Goal: Transaction & Acquisition: Purchase product/service

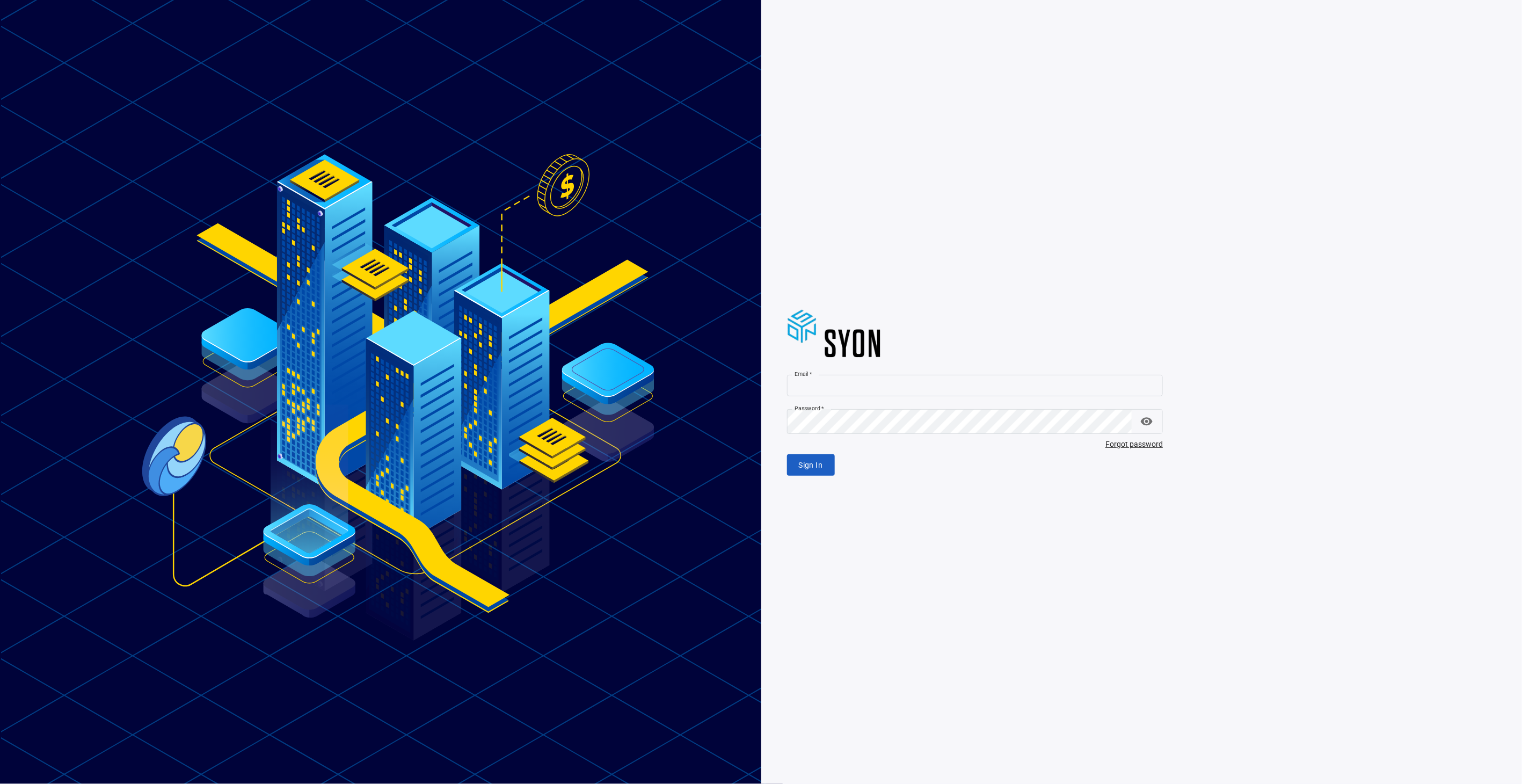
click at [850, 383] on input "Email   *" at bounding box center [975, 385] width 376 height 22
click at [0, 783] on com-1password-button at bounding box center [0, 784] width 0 height 0
click at [891, 385] on input "Email   *" at bounding box center [975, 385] width 376 height 22
click at [0, 783] on com-1password-button at bounding box center [0, 784] width 0 height 0
type input "**********"
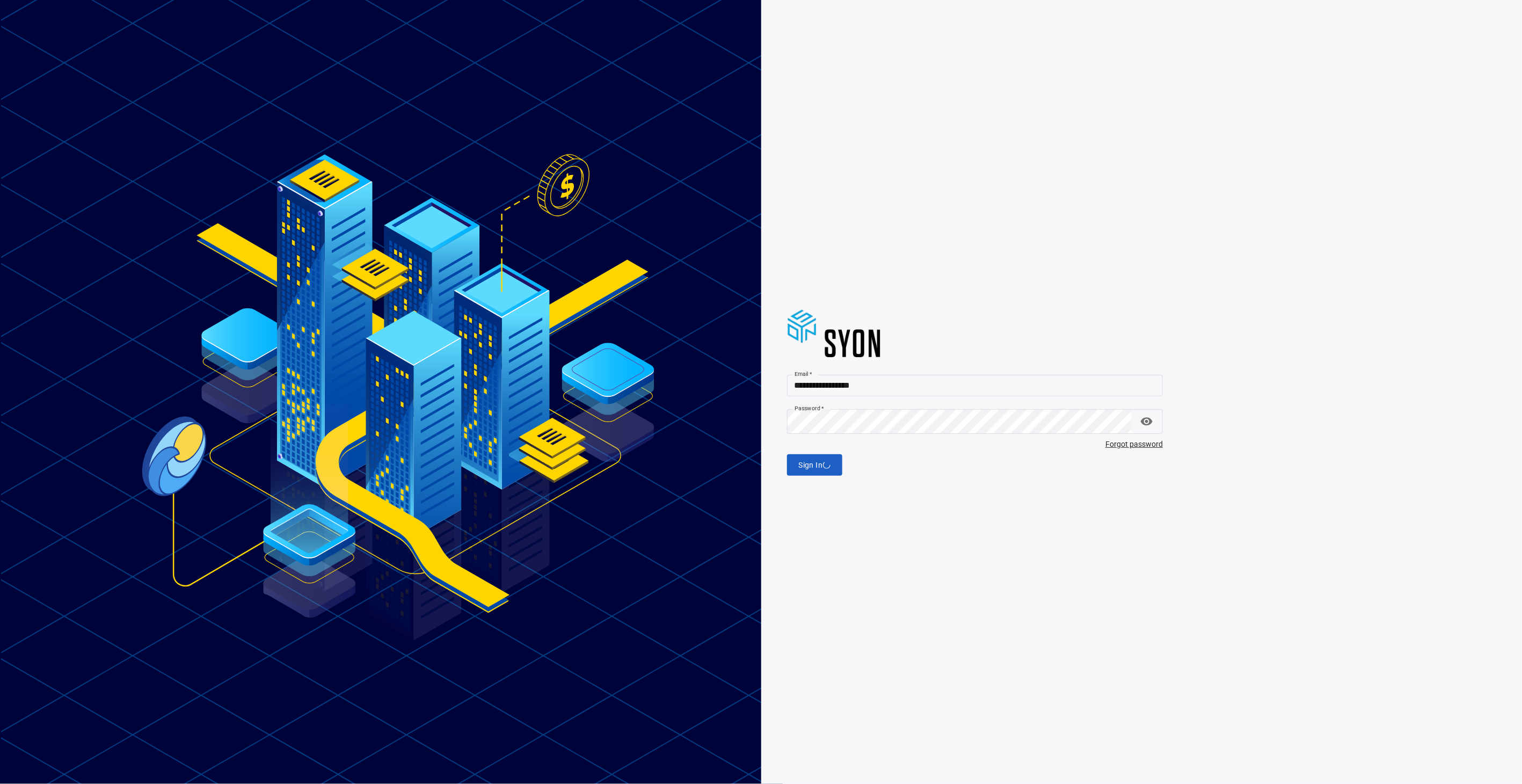
click at [824, 476] on div "Sign In" at bounding box center [975, 465] width 376 height 22
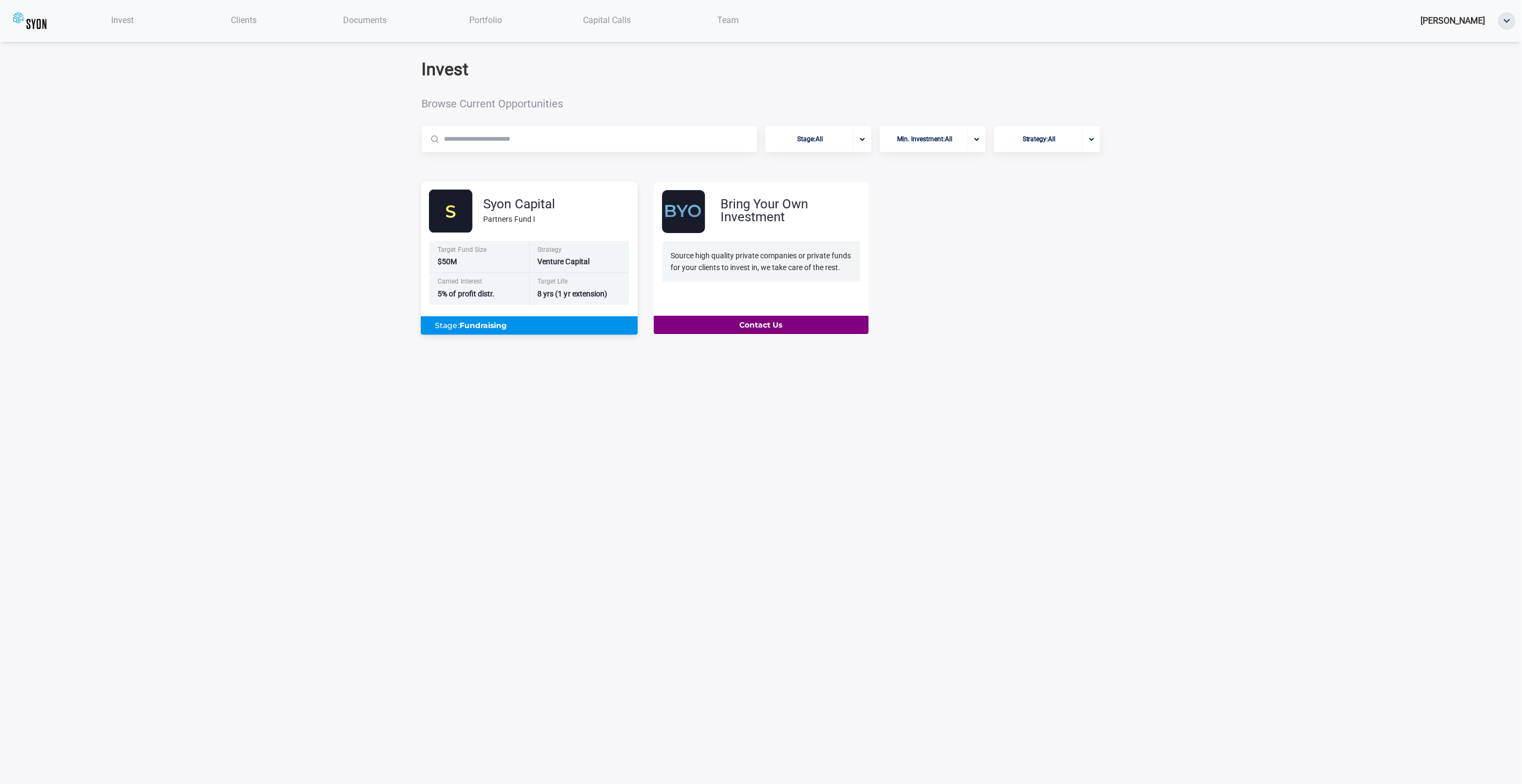
click at [548, 210] on div "Syon Capital" at bounding box center [519, 204] width 72 height 13
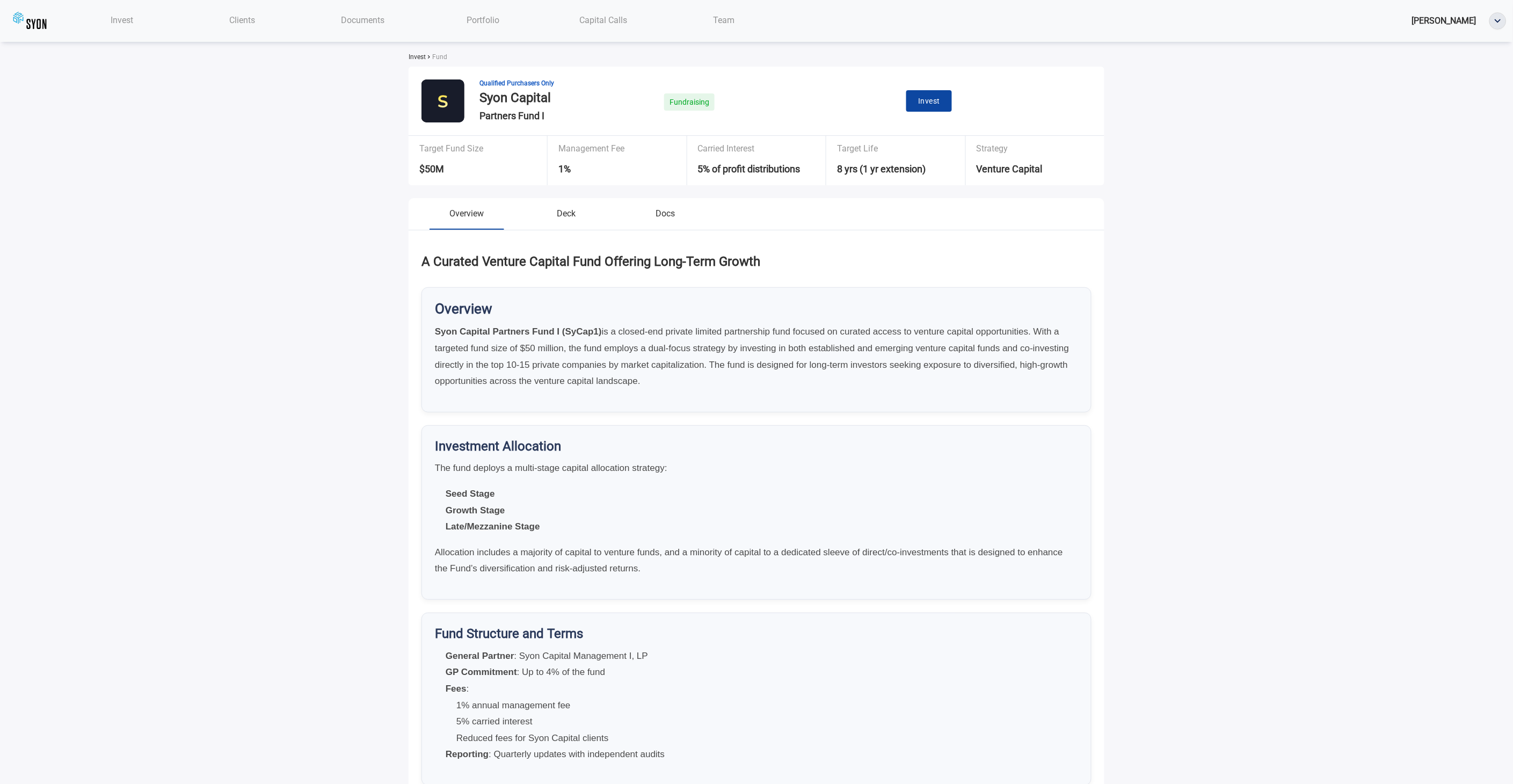
click at [952, 112] on button "Invest" at bounding box center [929, 101] width 46 height 22
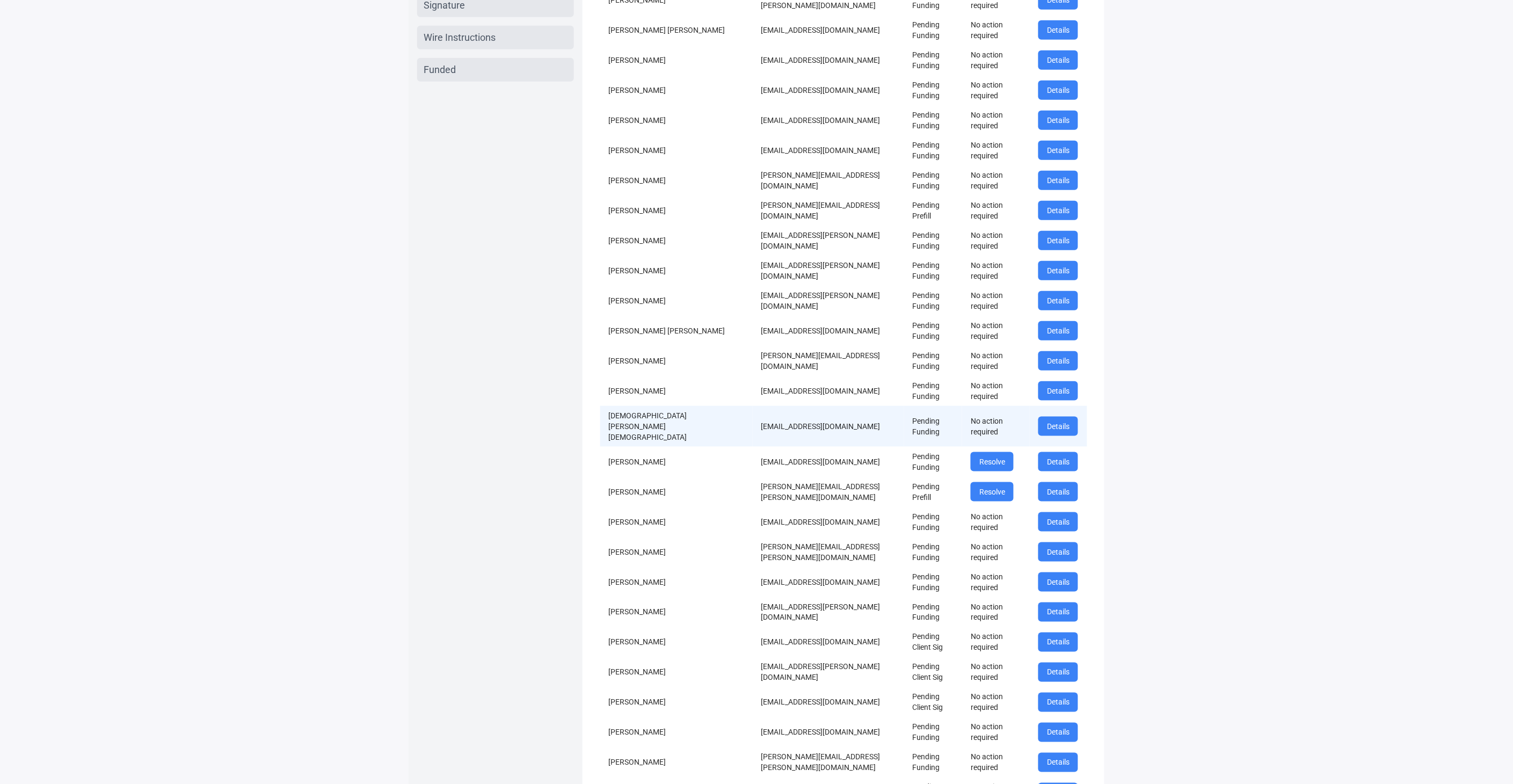
scroll to position [298, 0]
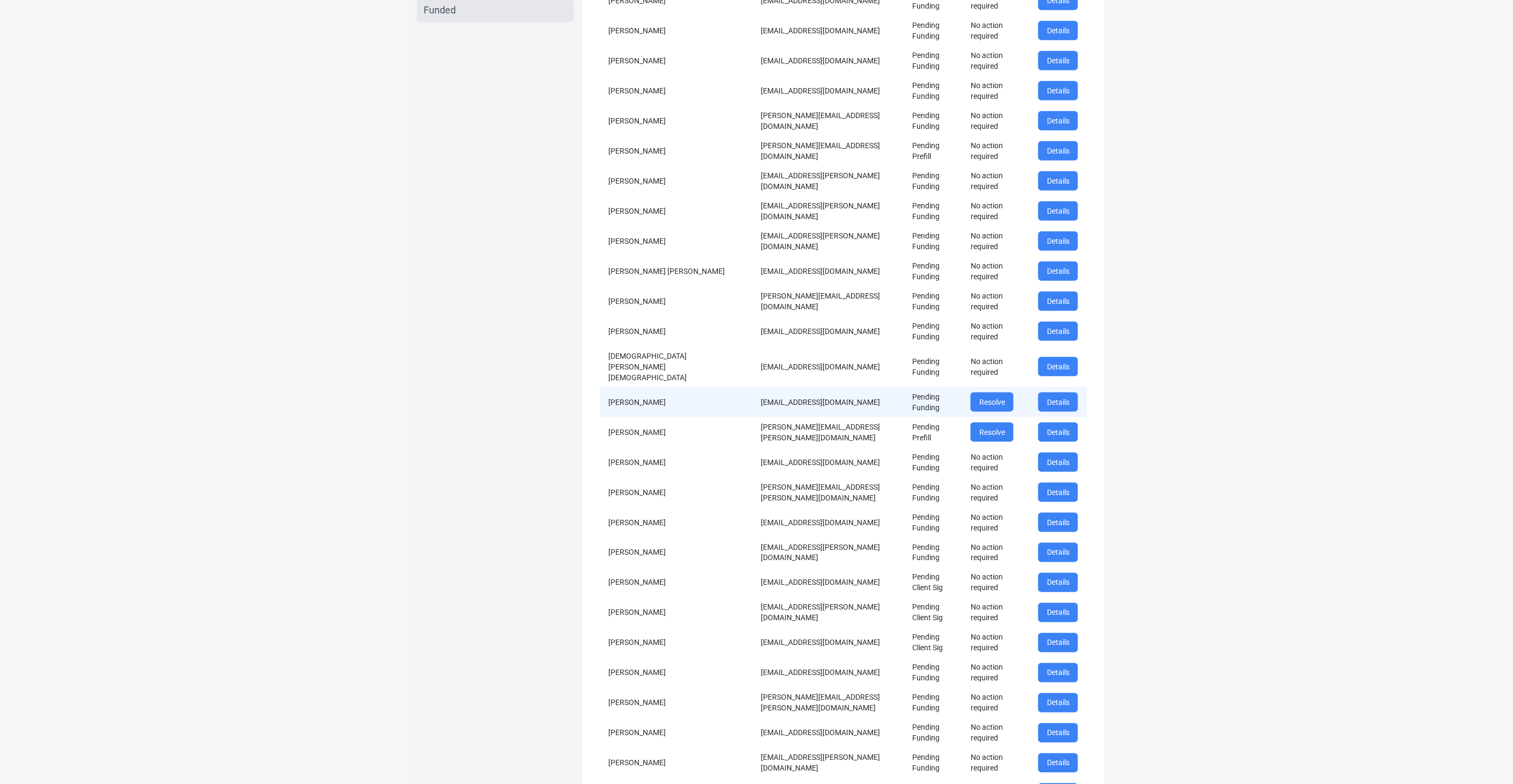
click at [753, 417] on td "achopra@gmail.com" at bounding box center [829, 402] width 152 height 30
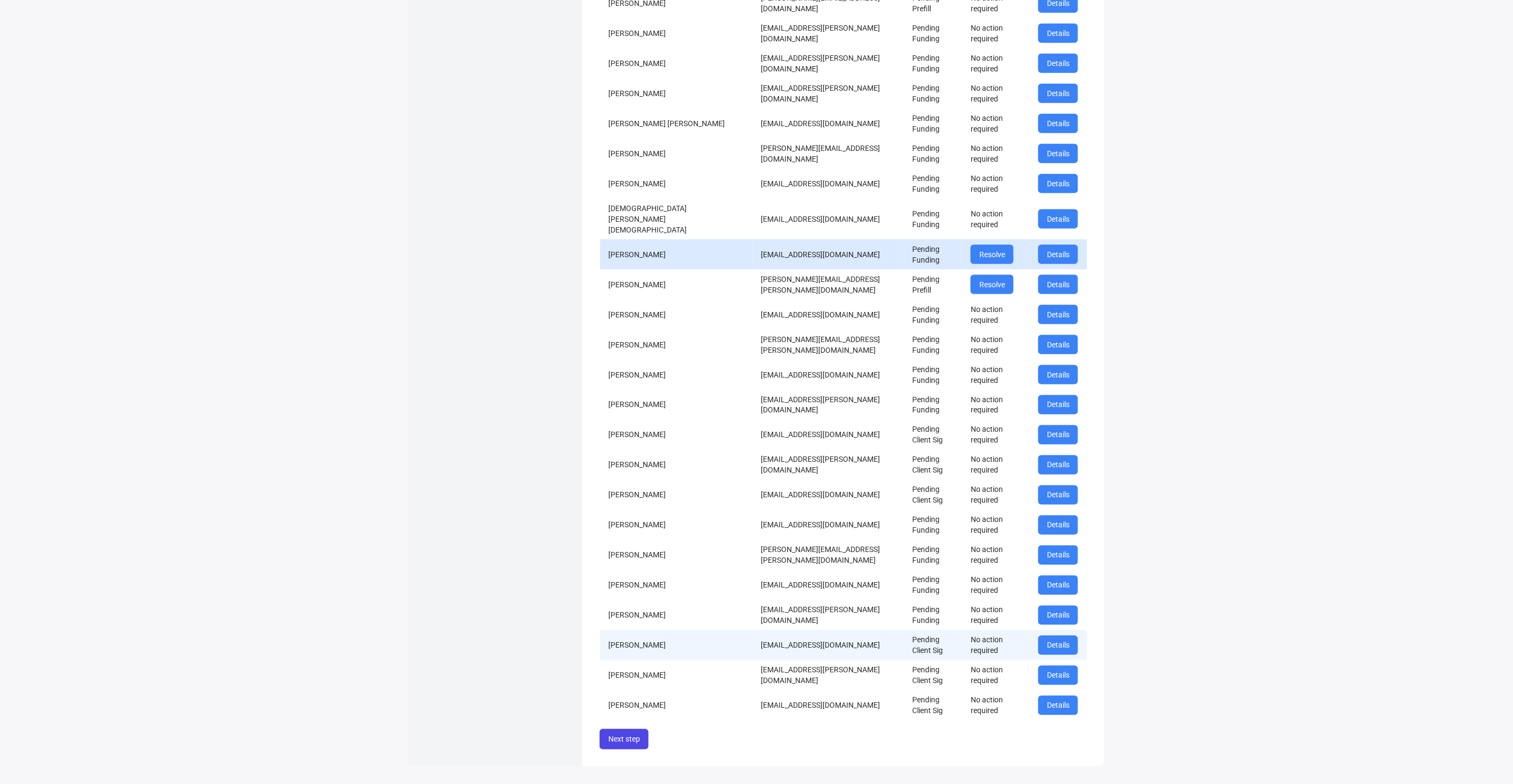
scroll to position [817, 0]
click at [630, 729] on button "Next step" at bounding box center [624, 739] width 49 height 20
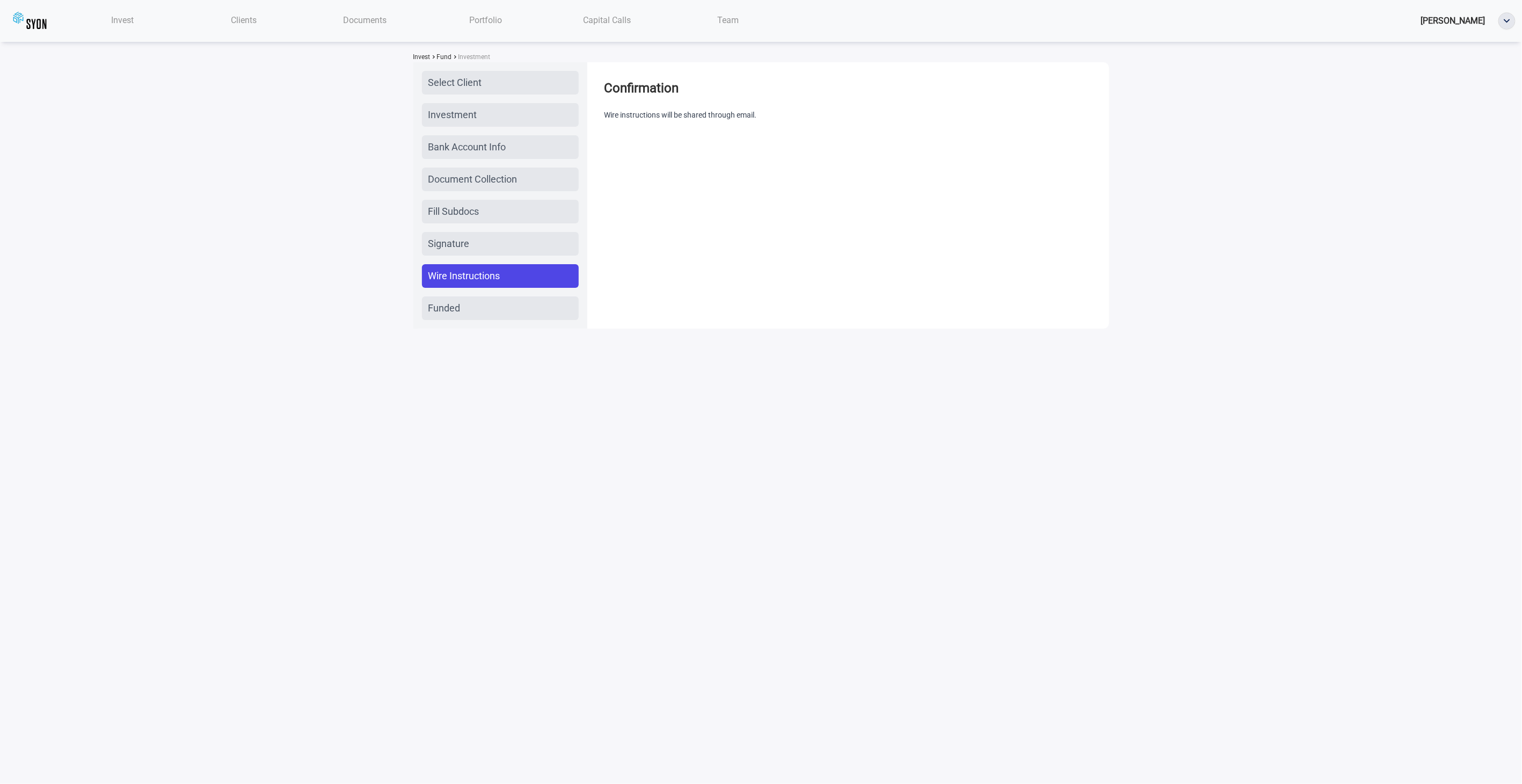
click at [490, 255] on div "Signature" at bounding box center [501, 244] width 157 height 24
click at [134, 20] on span "Invest" at bounding box center [122, 20] width 23 height 10
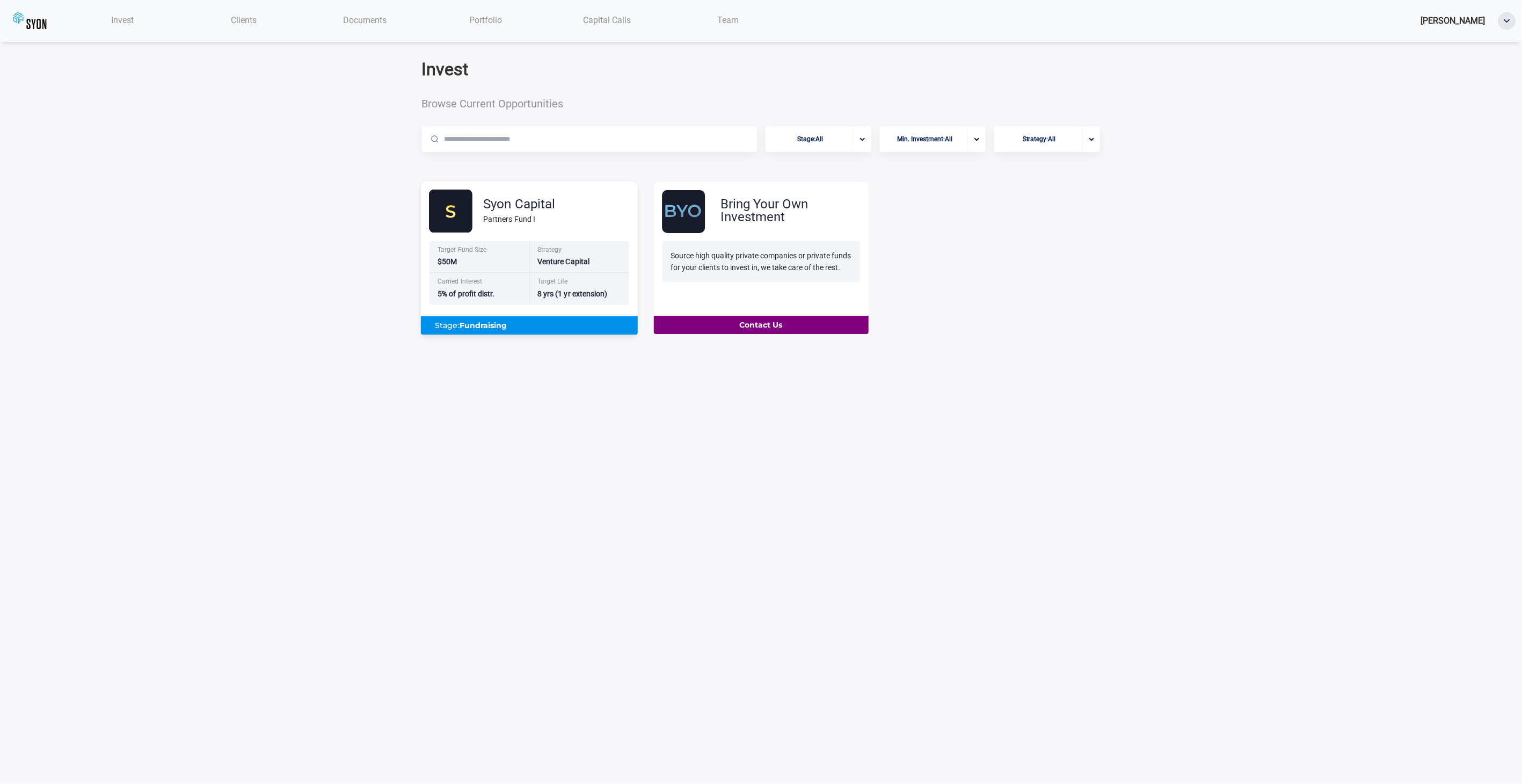
click at [538, 305] on div "Target Life 8 yrs (1 yr extension)" at bounding box center [579, 289] width 100 height 32
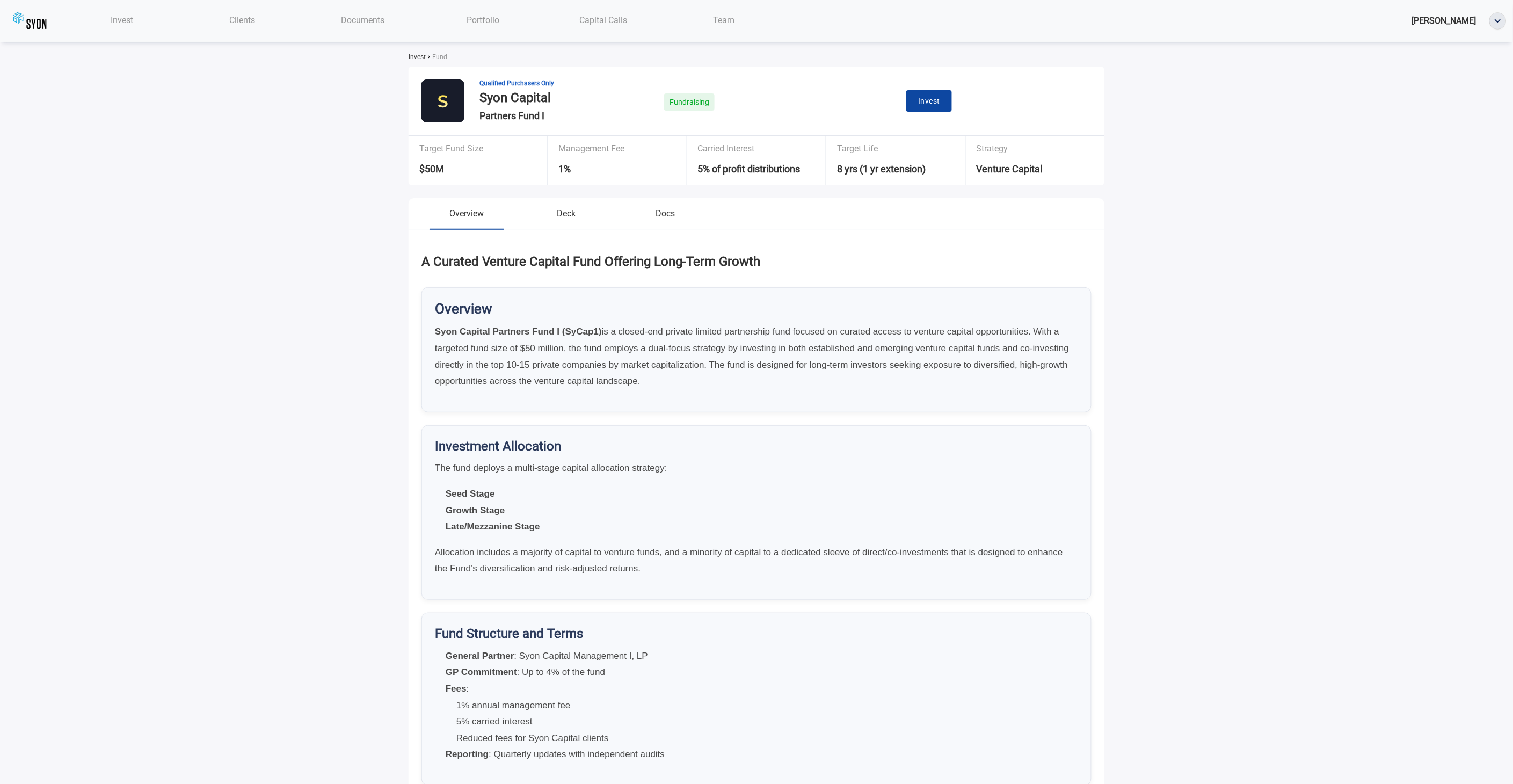
click at [914, 111] on button "Invest" at bounding box center [929, 101] width 46 height 22
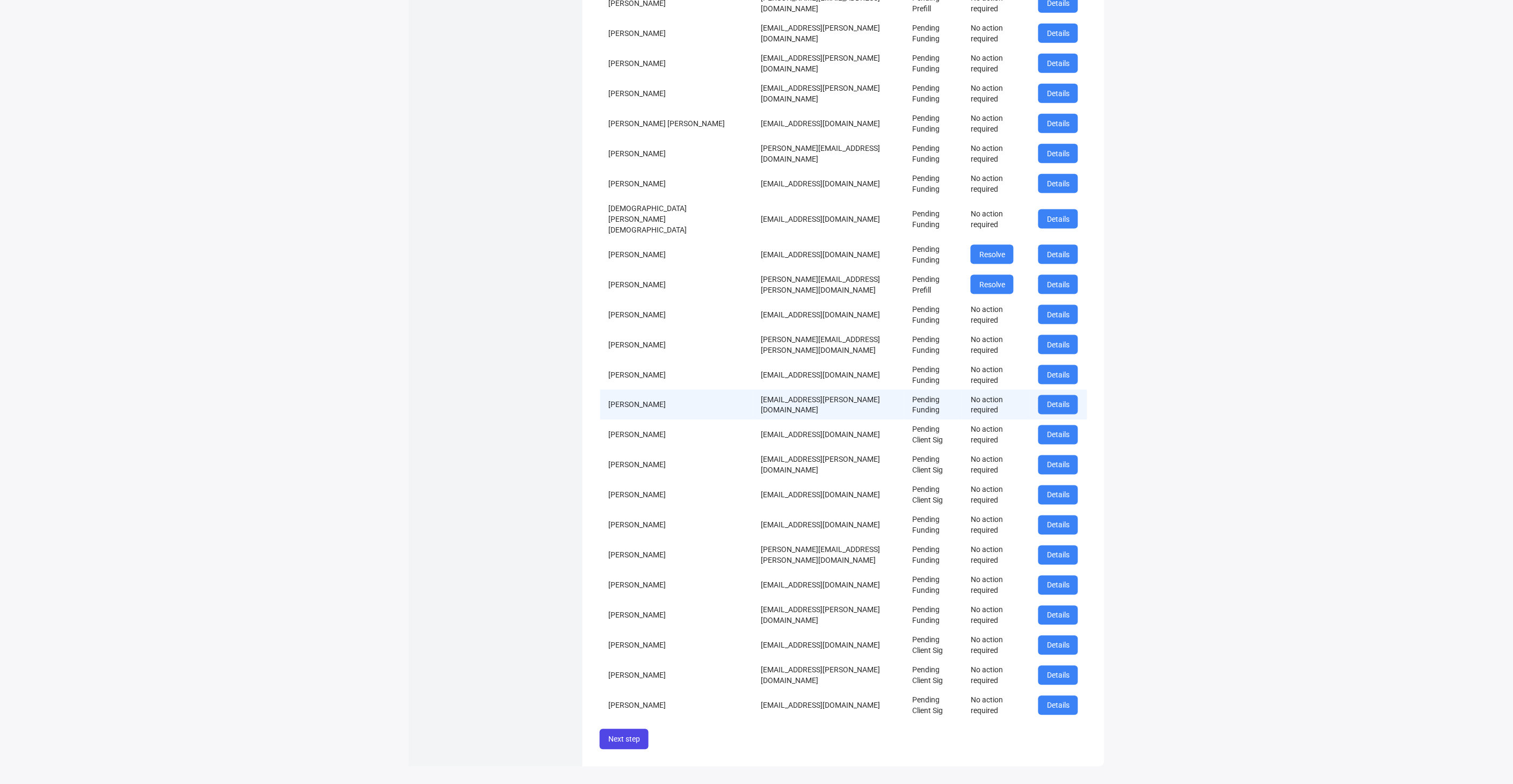
scroll to position [477, 0]
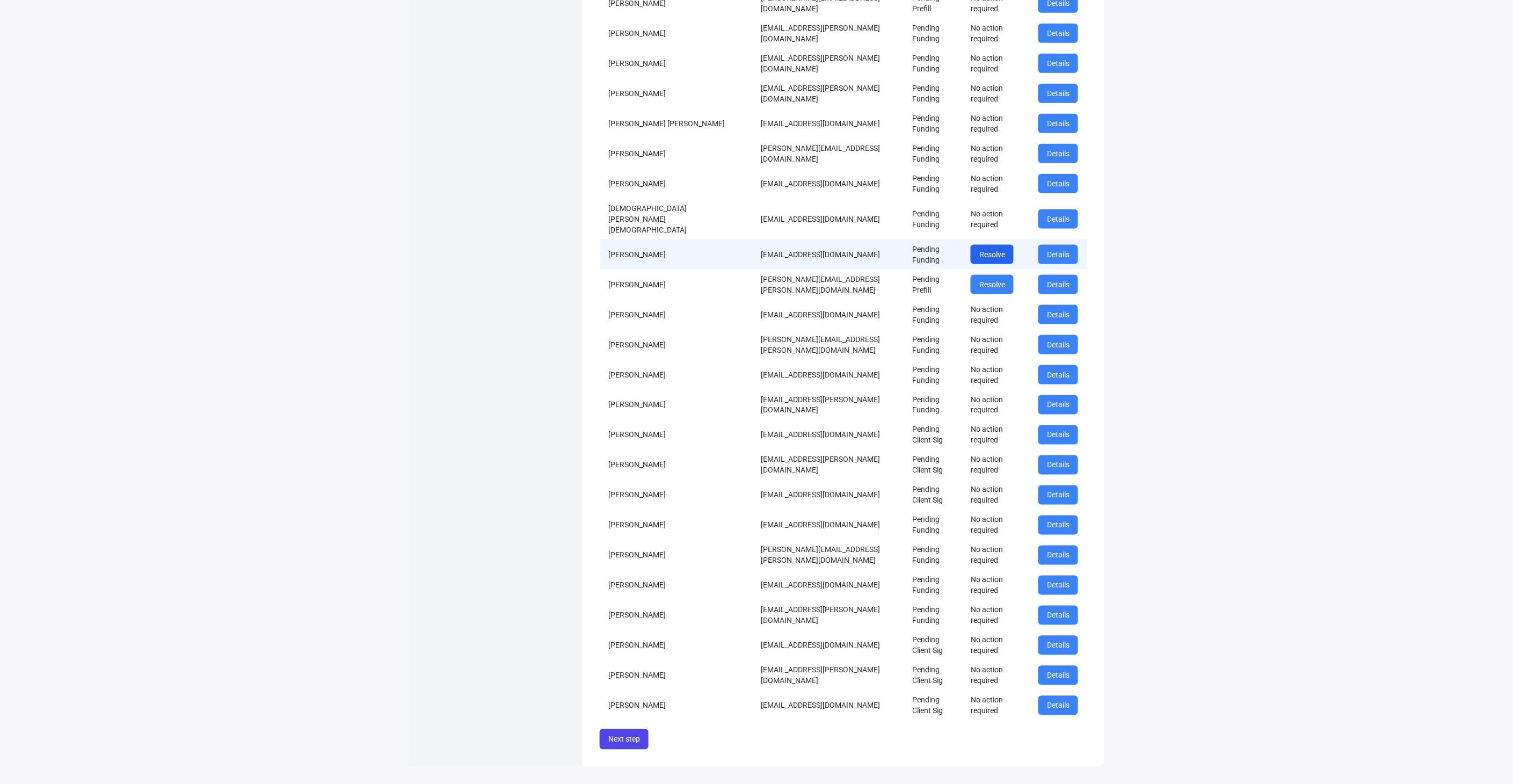
click at [971, 264] on button "Resolve" at bounding box center [992, 255] width 43 height 20
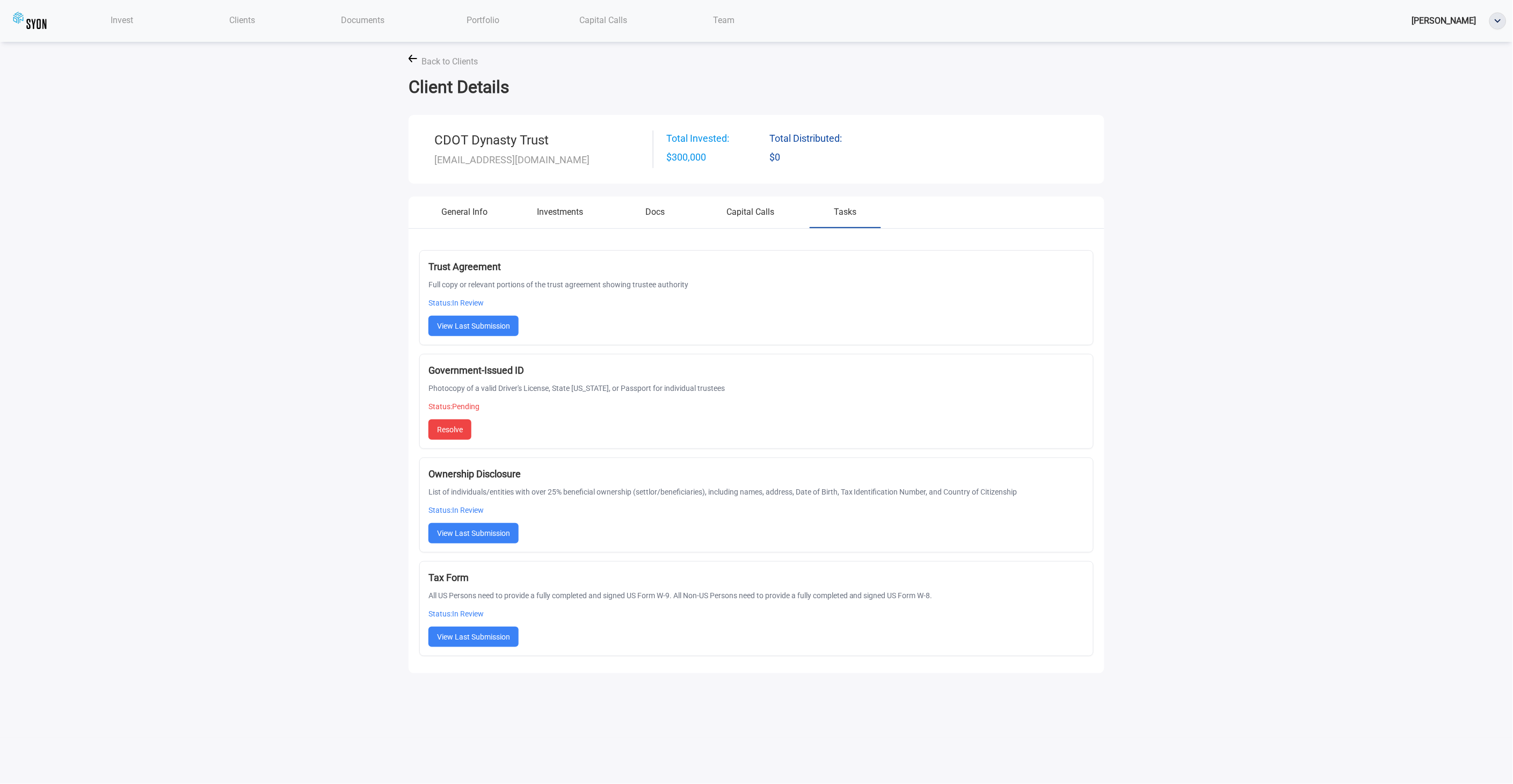
click at [141, 25] on div "Invest" at bounding box center [122, 20] width 120 height 22
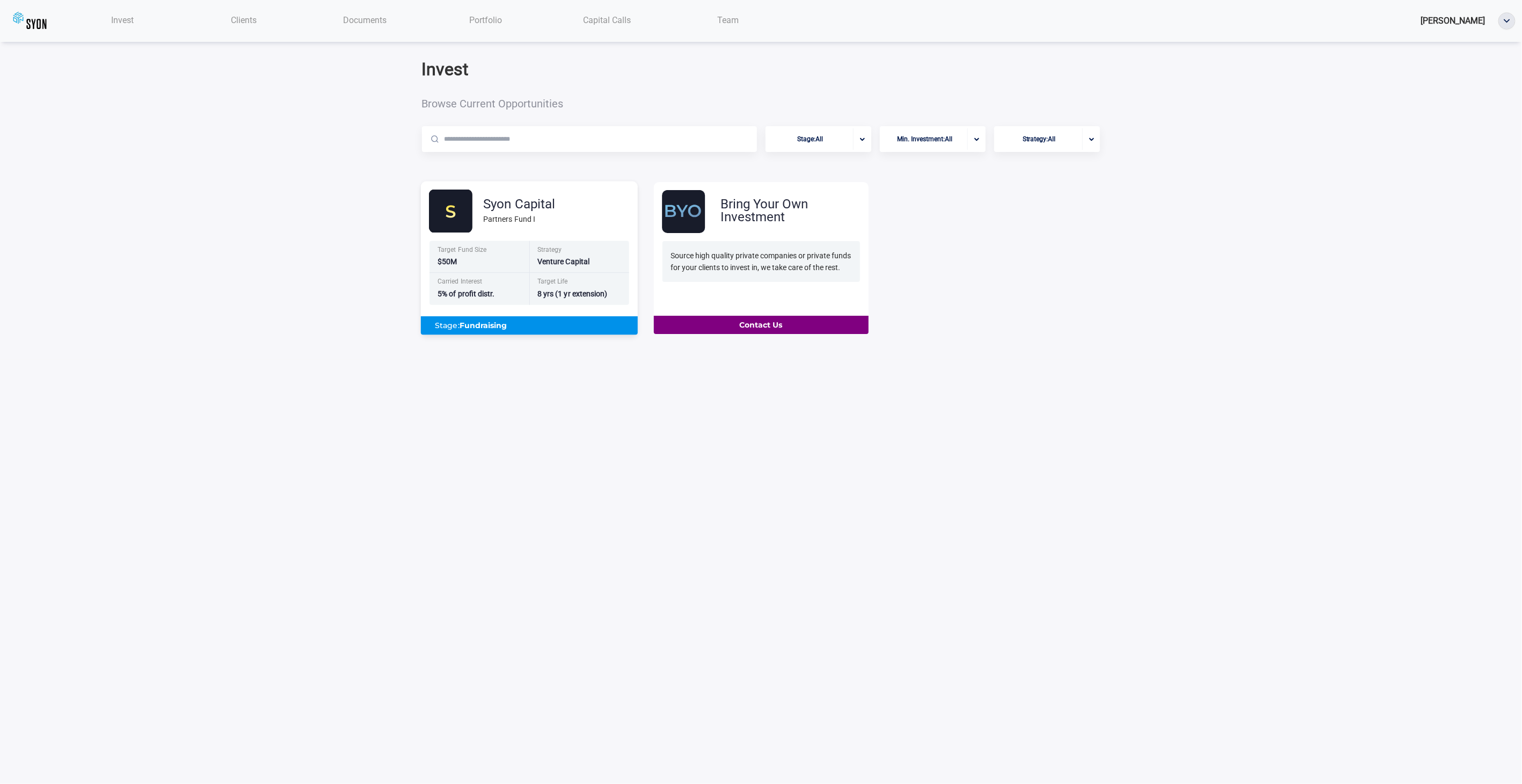
click at [545, 210] on div "Syon Capital" at bounding box center [519, 204] width 72 height 13
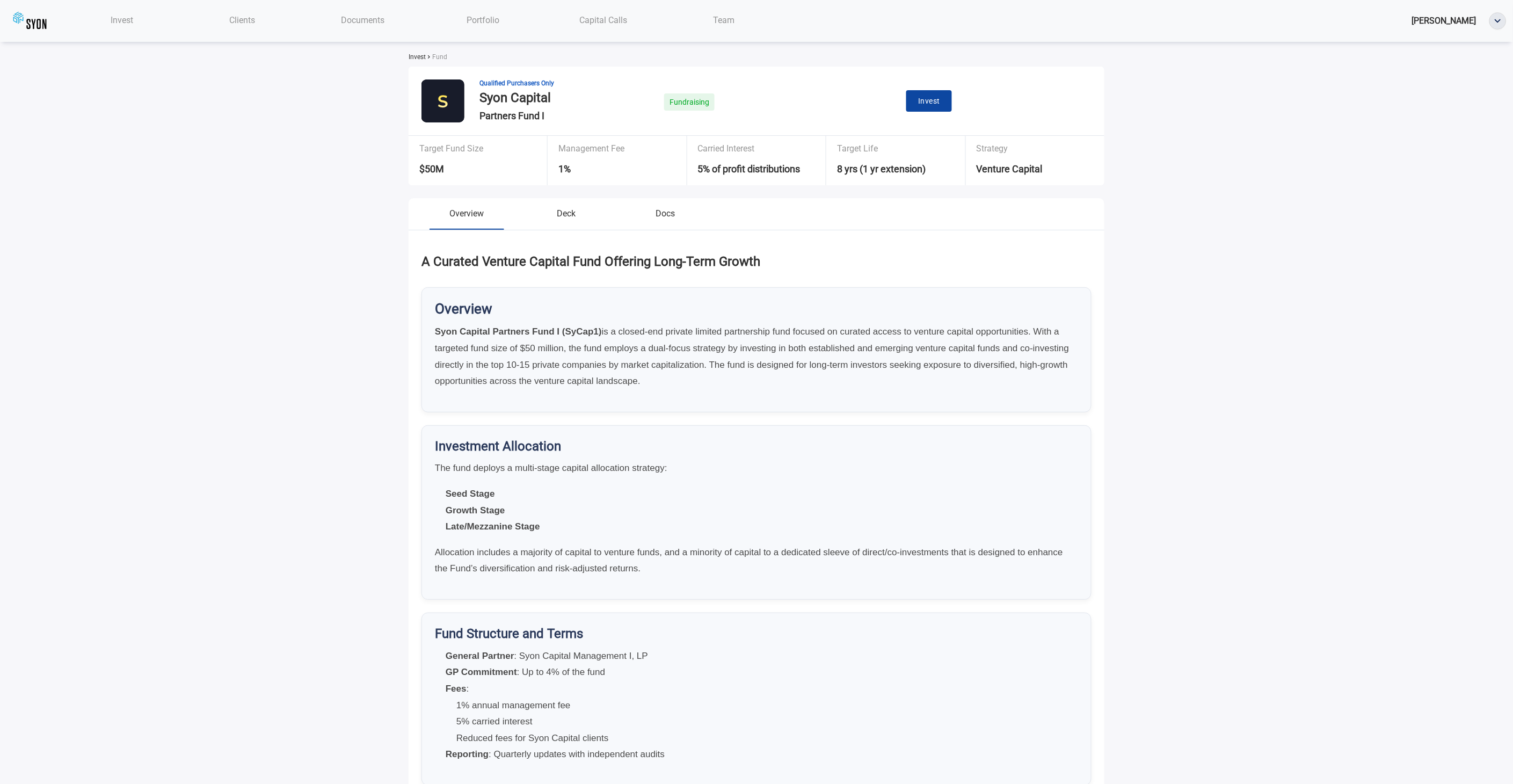
click at [940, 108] on span "Invest" at bounding box center [929, 101] width 22 height 14
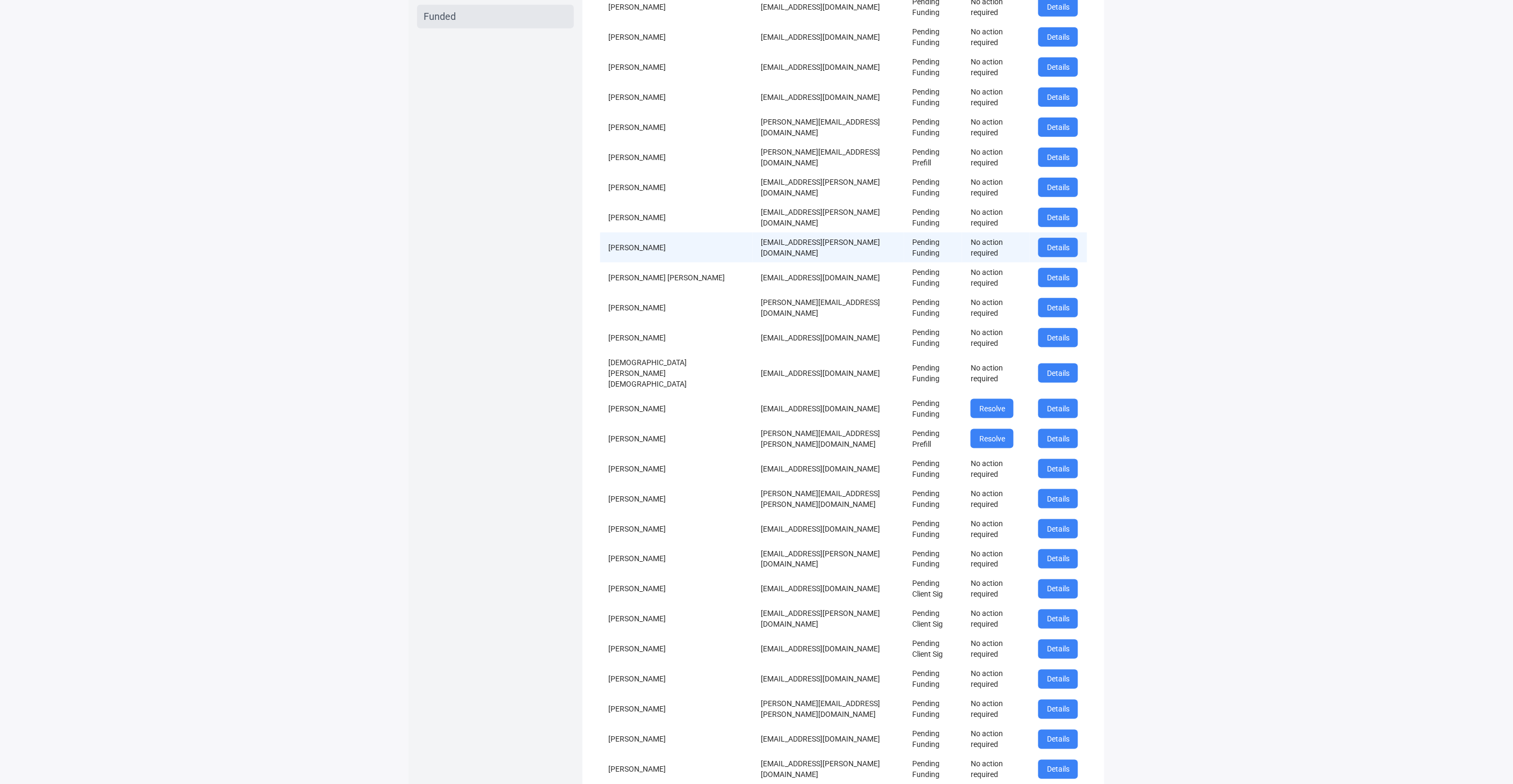
scroll to position [298, 0]
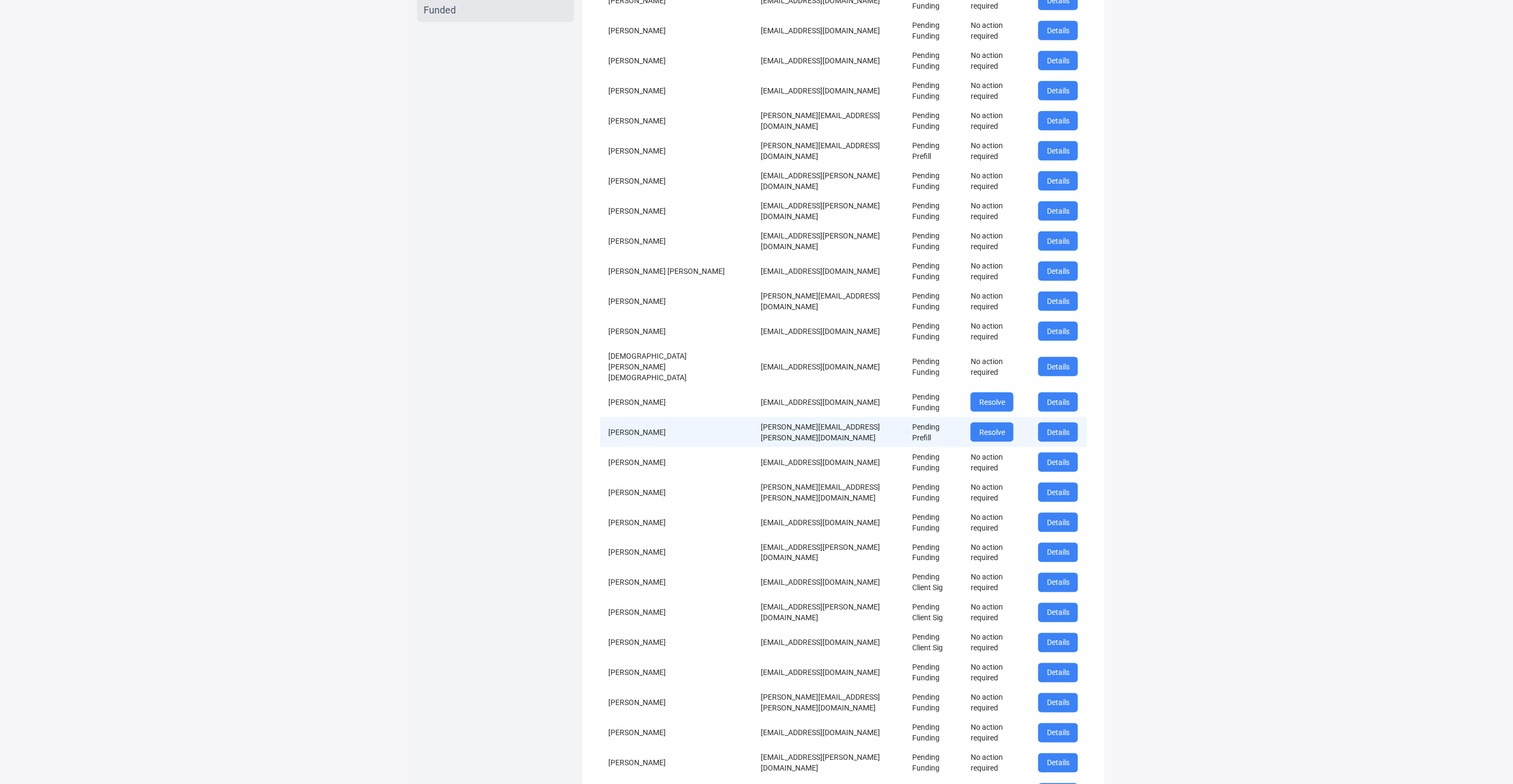
click at [753, 447] on td "ashu.garg@gmail.com" at bounding box center [829, 432] width 152 height 30
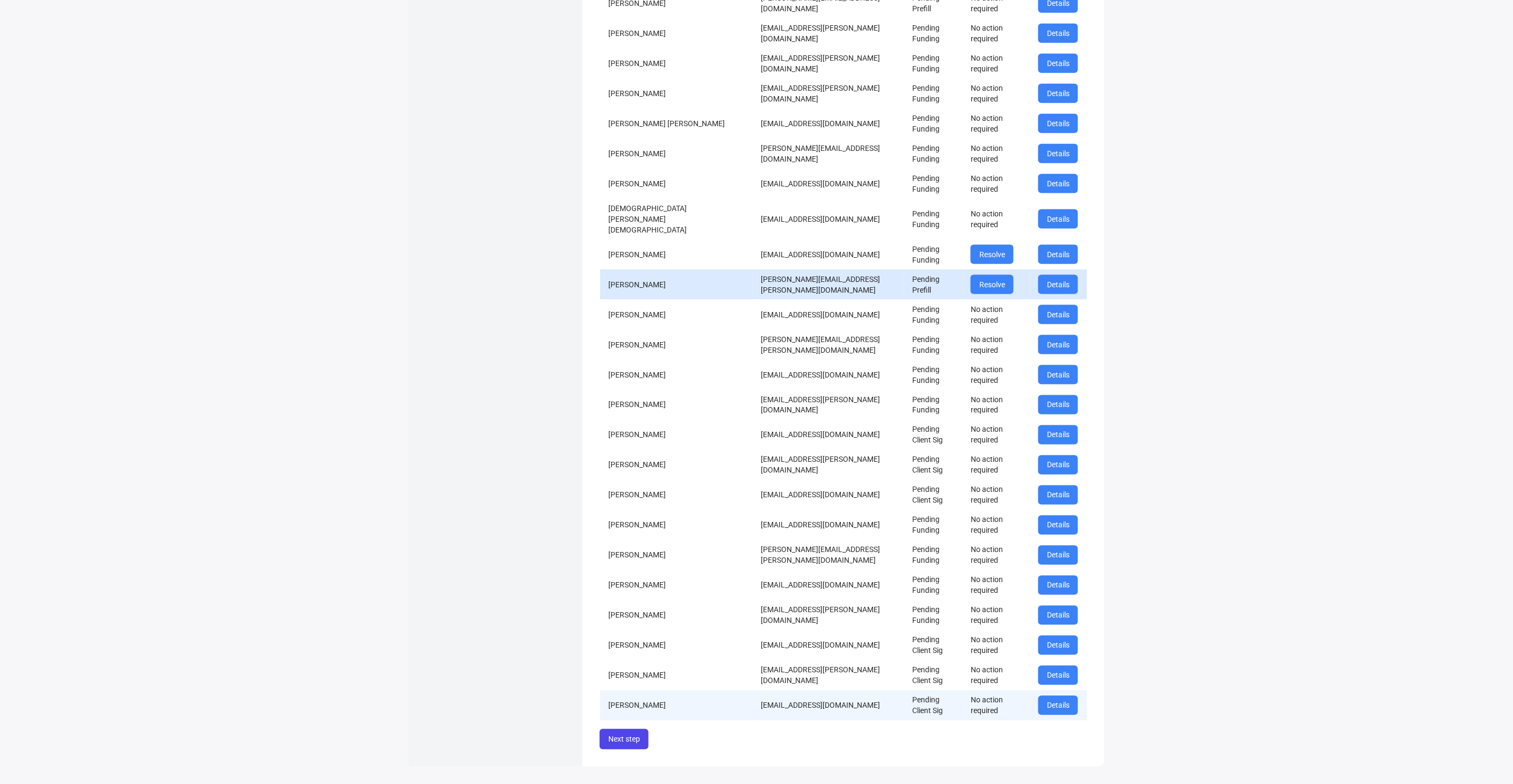
scroll to position [817, 0]
click at [637, 733] on button "Next step" at bounding box center [624, 739] width 49 height 20
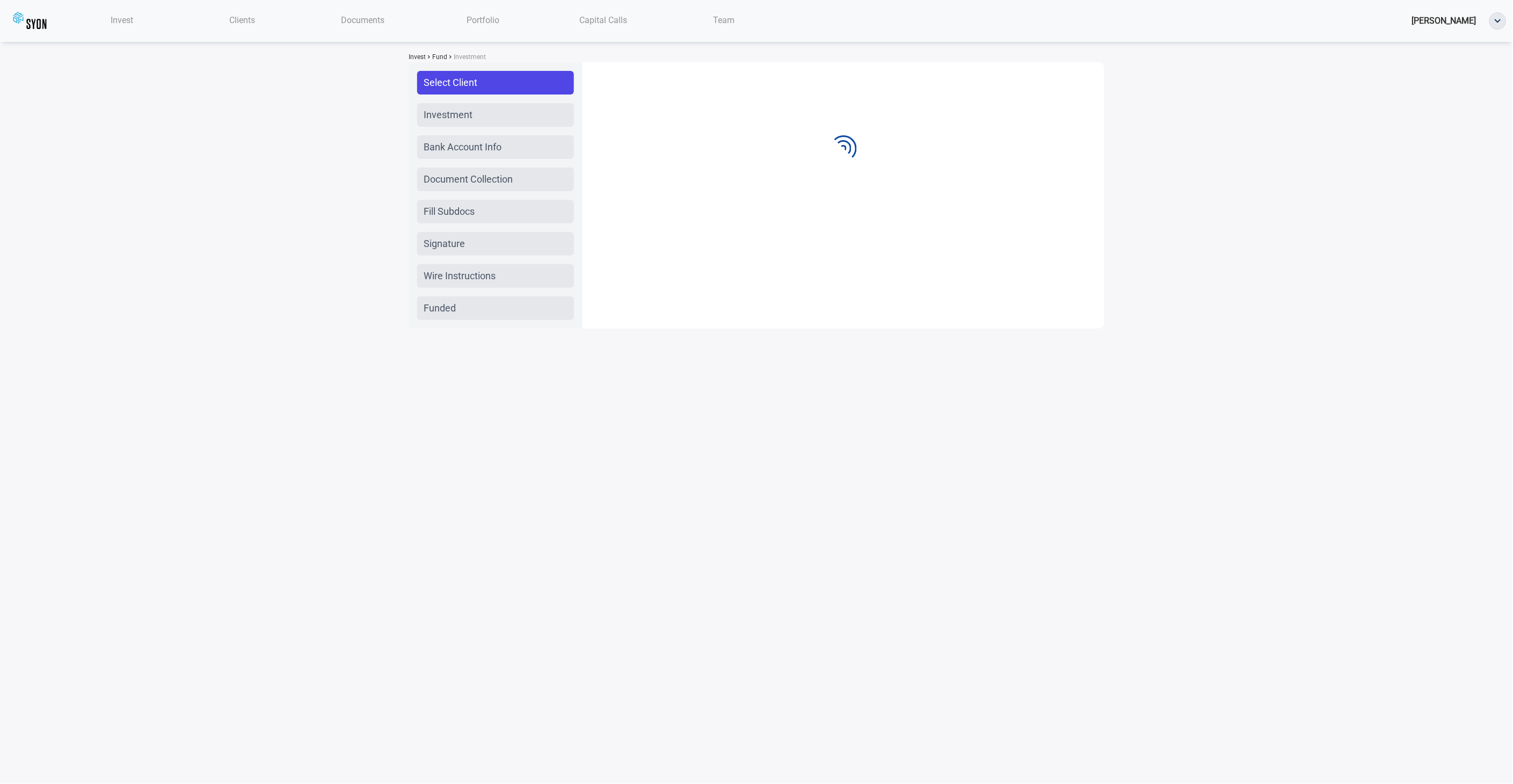
scroll to position [0, 0]
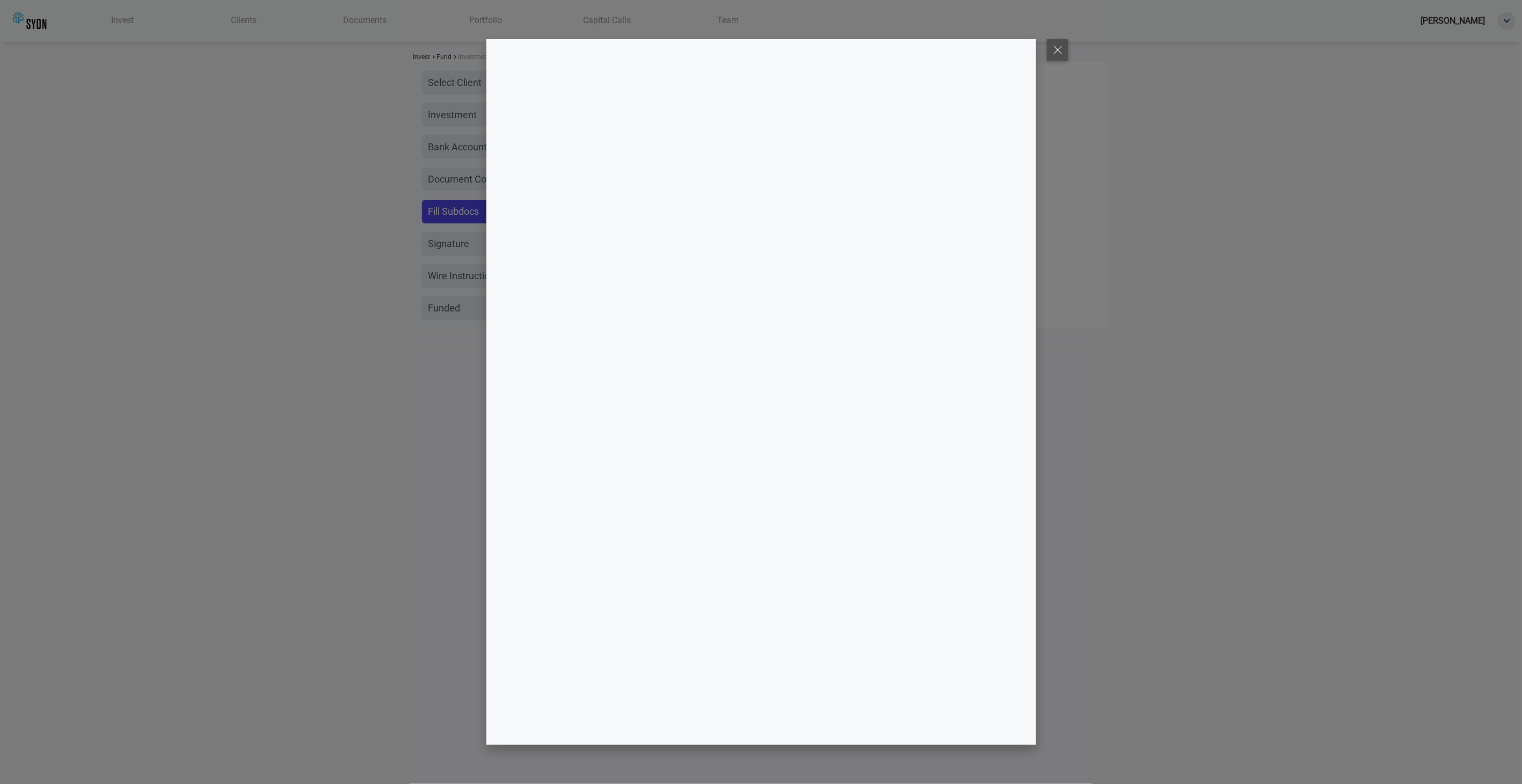
click at [1065, 49] on button at bounding box center [1057, 50] width 22 height 22
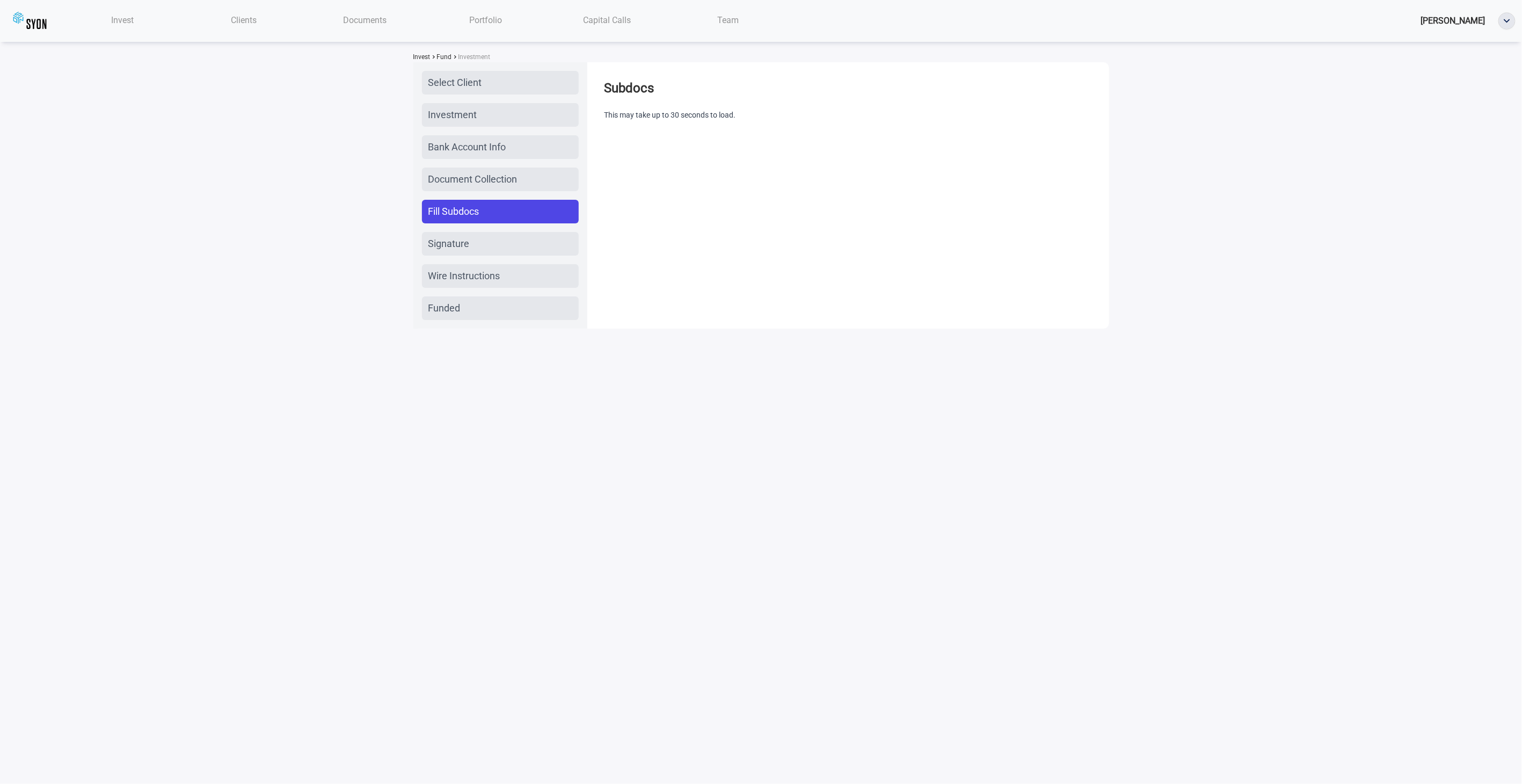
click at [496, 187] on span "Document Collection" at bounding box center [473, 179] width 89 height 15
click at [450, 187] on span "Document Collection" at bounding box center [473, 179] width 89 height 15
click at [482, 90] on span "Select Client" at bounding box center [455, 82] width 54 height 15
click at [470, 252] on span "Signature" at bounding box center [449, 244] width 41 height 15
click at [444, 61] on span "Fund" at bounding box center [444, 57] width 17 height 8
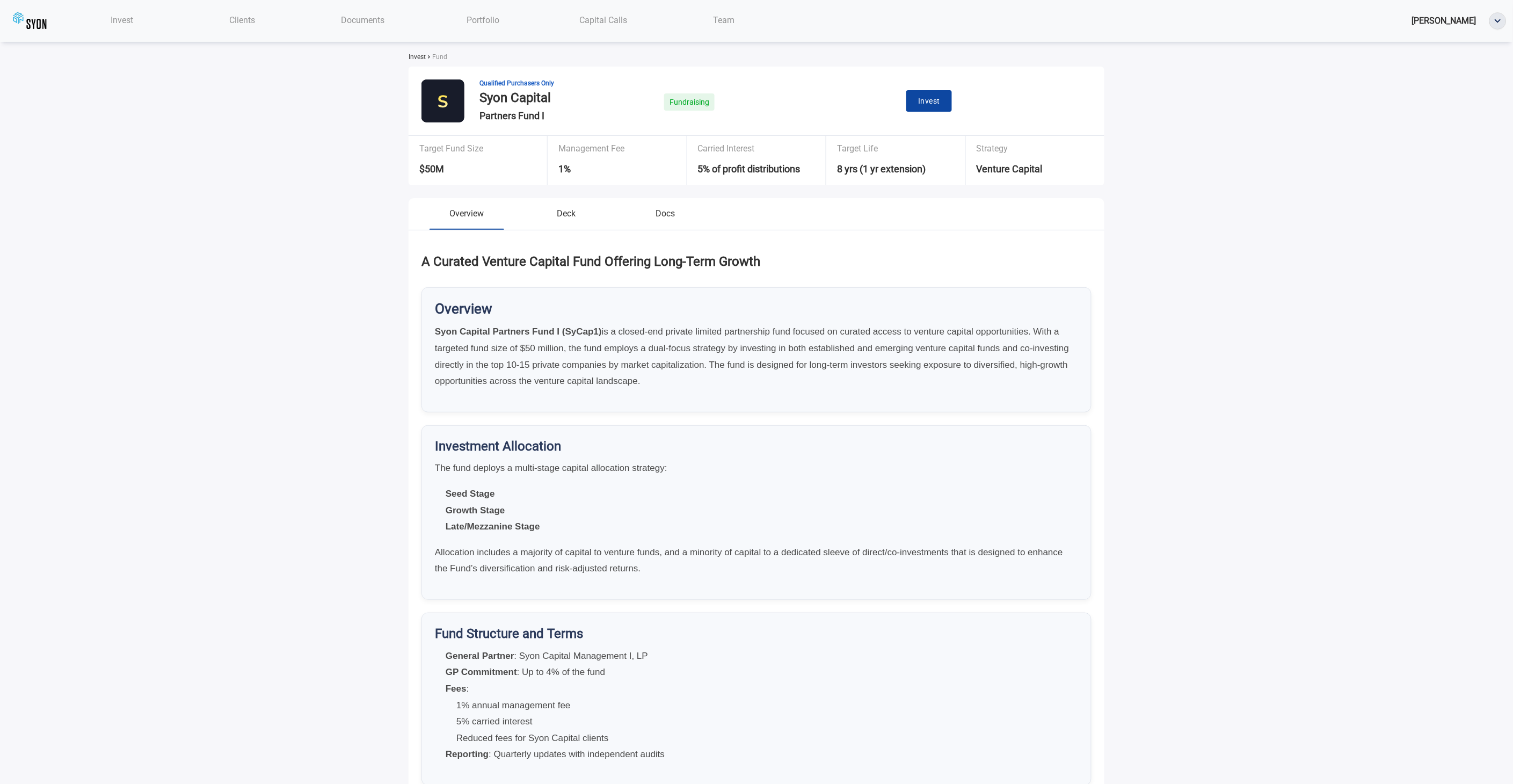
click at [930, 106] on span "Invest" at bounding box center [929, 101] width 22 height 14
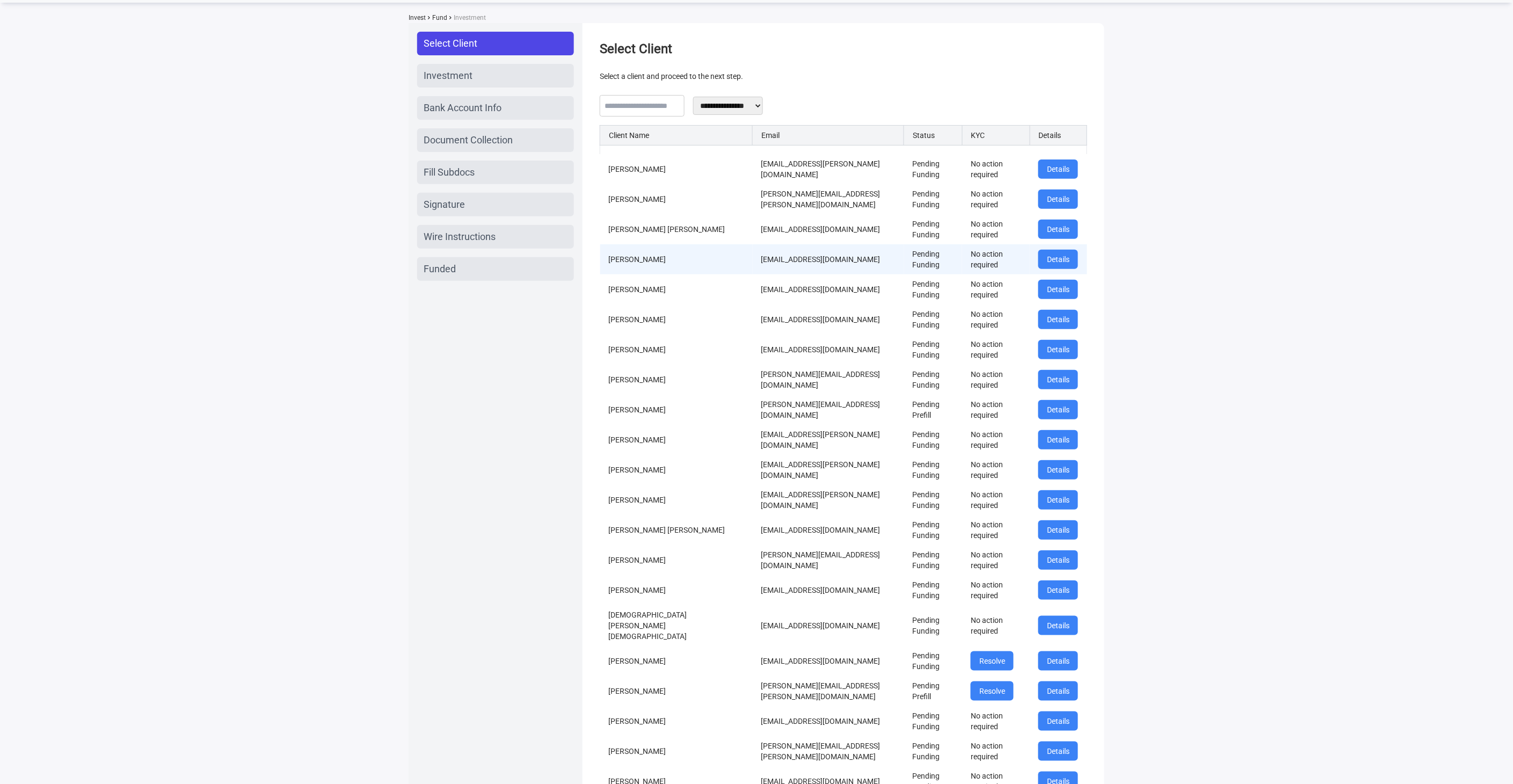
scroll to position [59, 0]
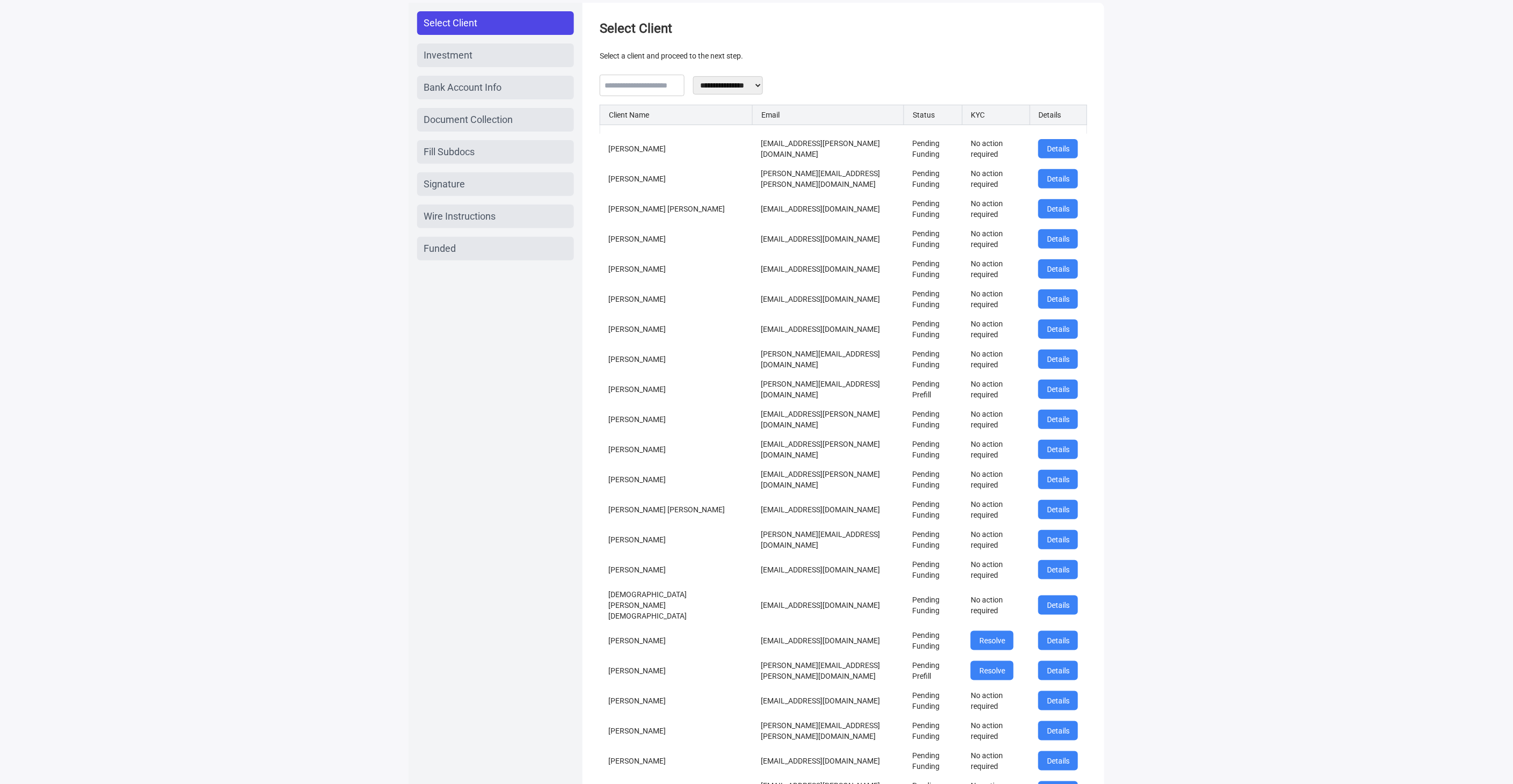
click at [483, 127] on span "Document Collection" at bounding box center [468, 120] width 89 height 15
click at [474, 159] on span "Fill Subdocs" at bounding box center [449, 152] width 51 height 15
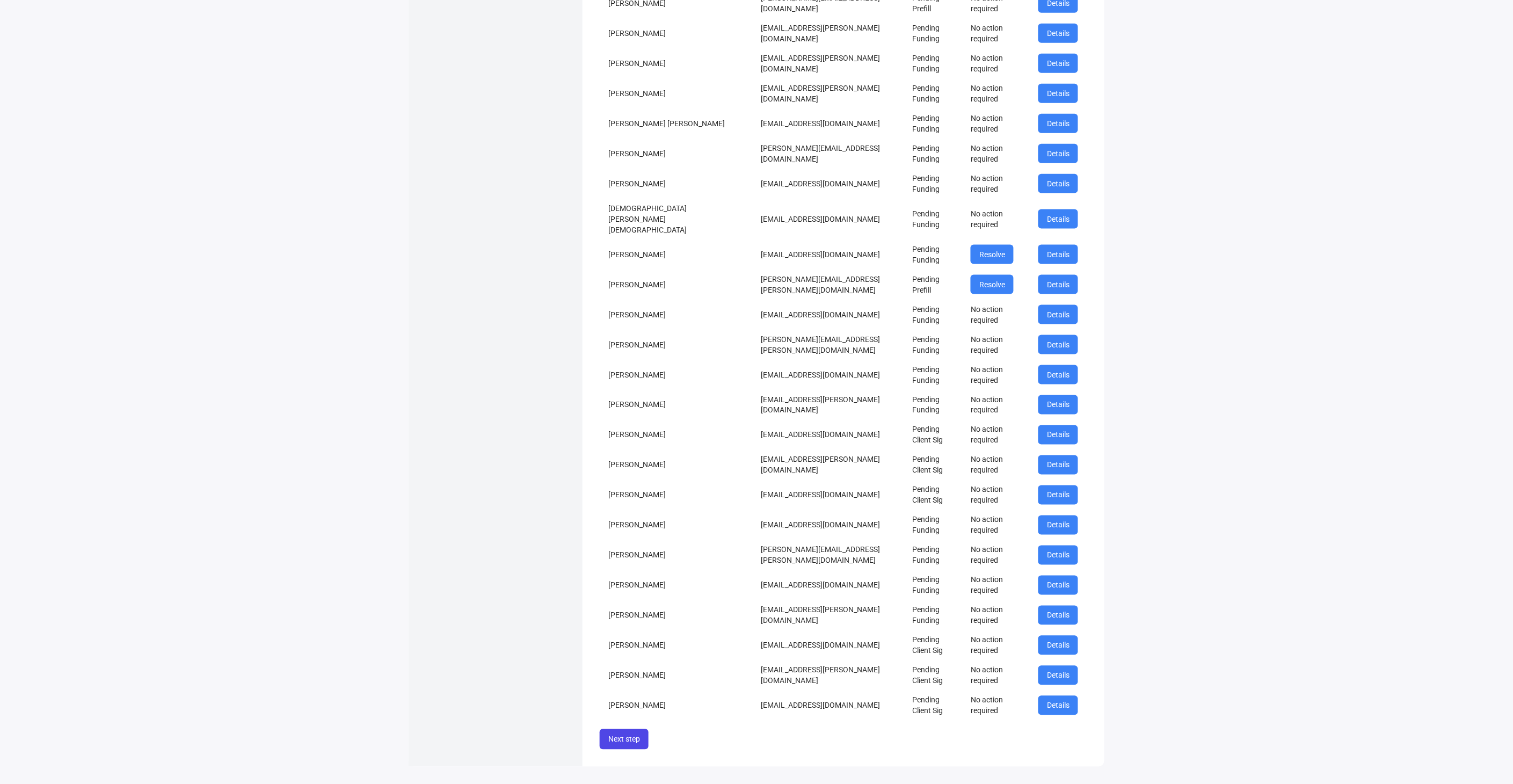
scroll to position [537, 0]
click at [753, 299] on td "ashu.garg@gmail.com" at bounding box center [829, 284] width 152 height 30
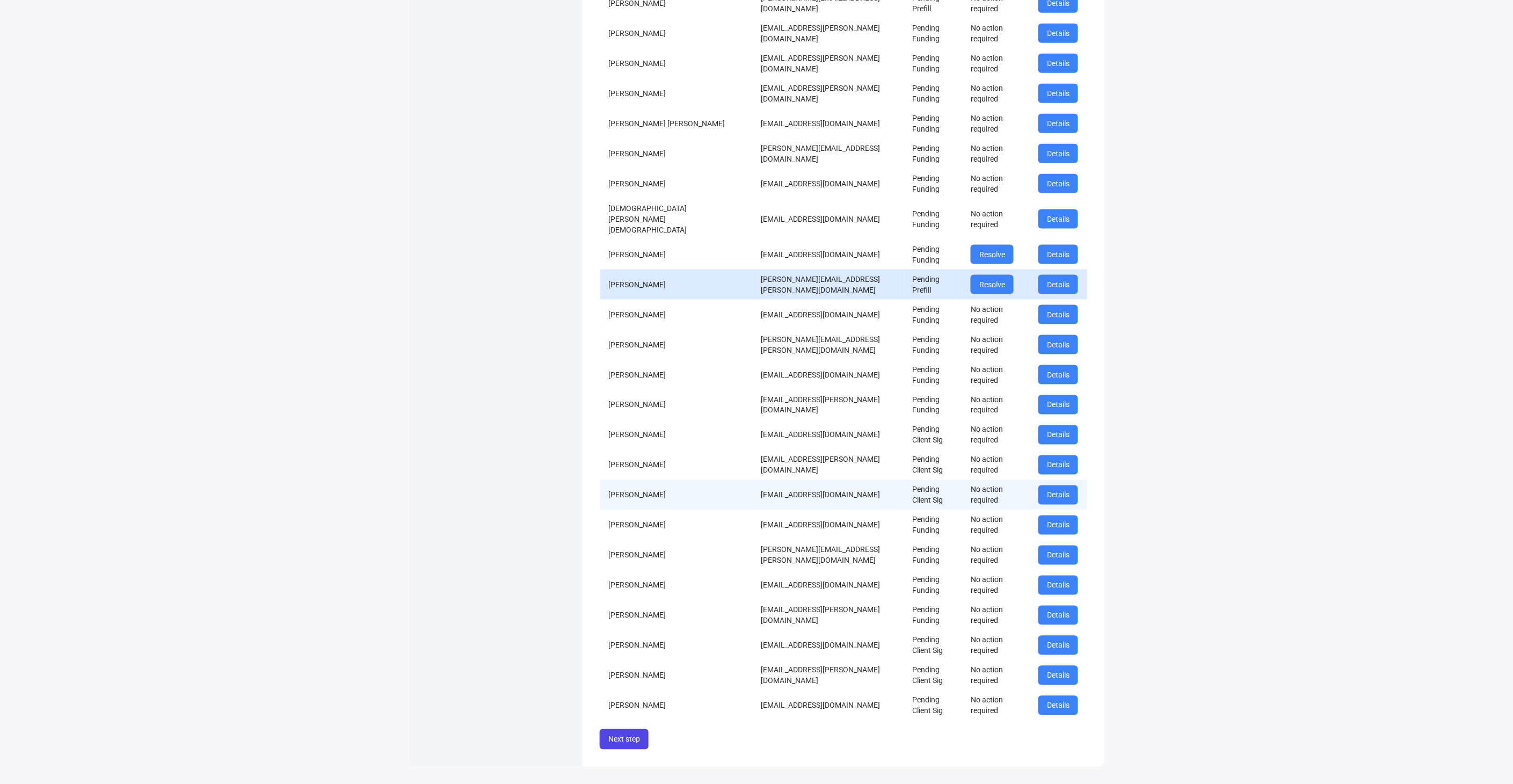
scroll to position [817, 0]
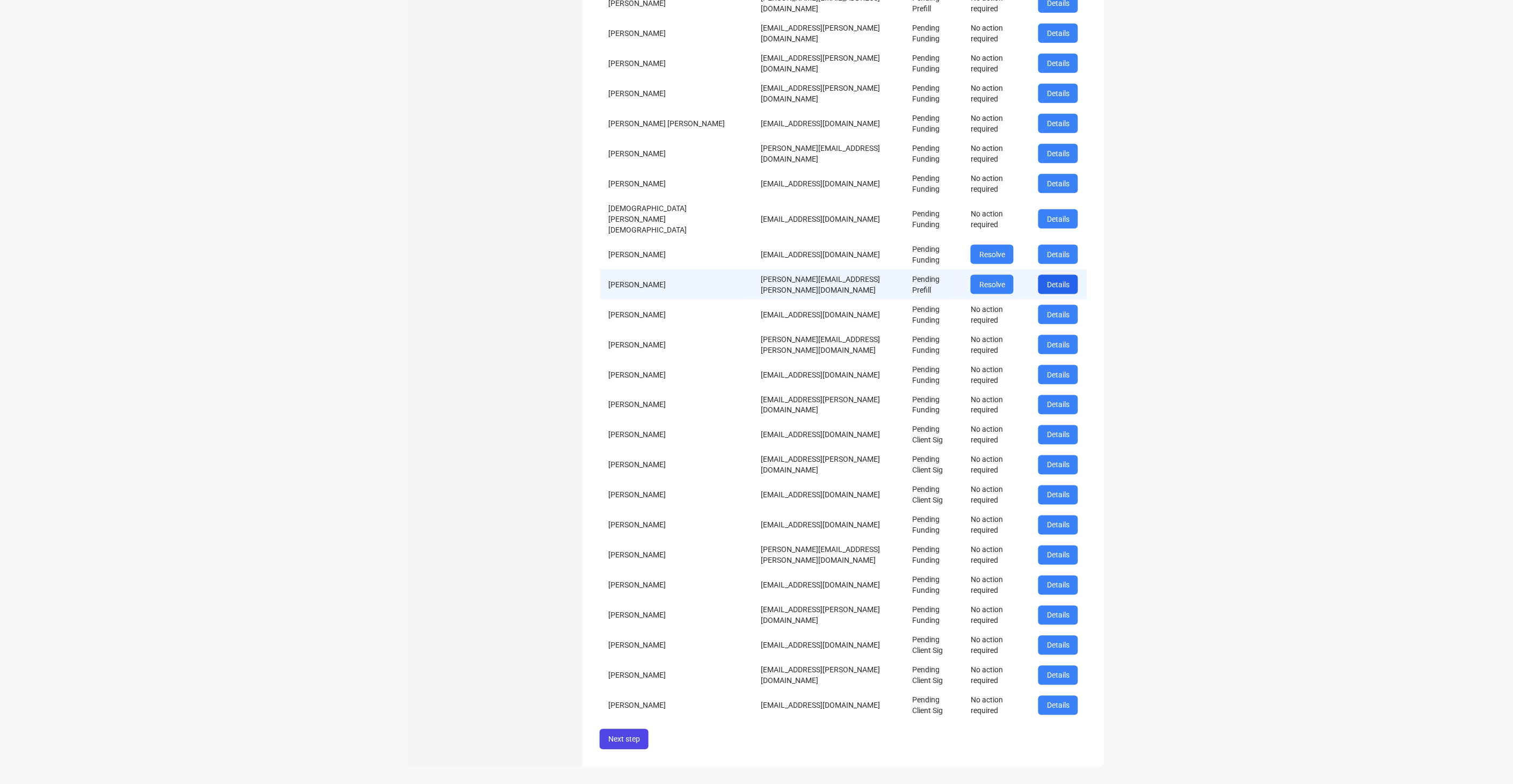
click at [1046, 275] on button "Details" at bounding box center [1058, 285] width 40 height 20
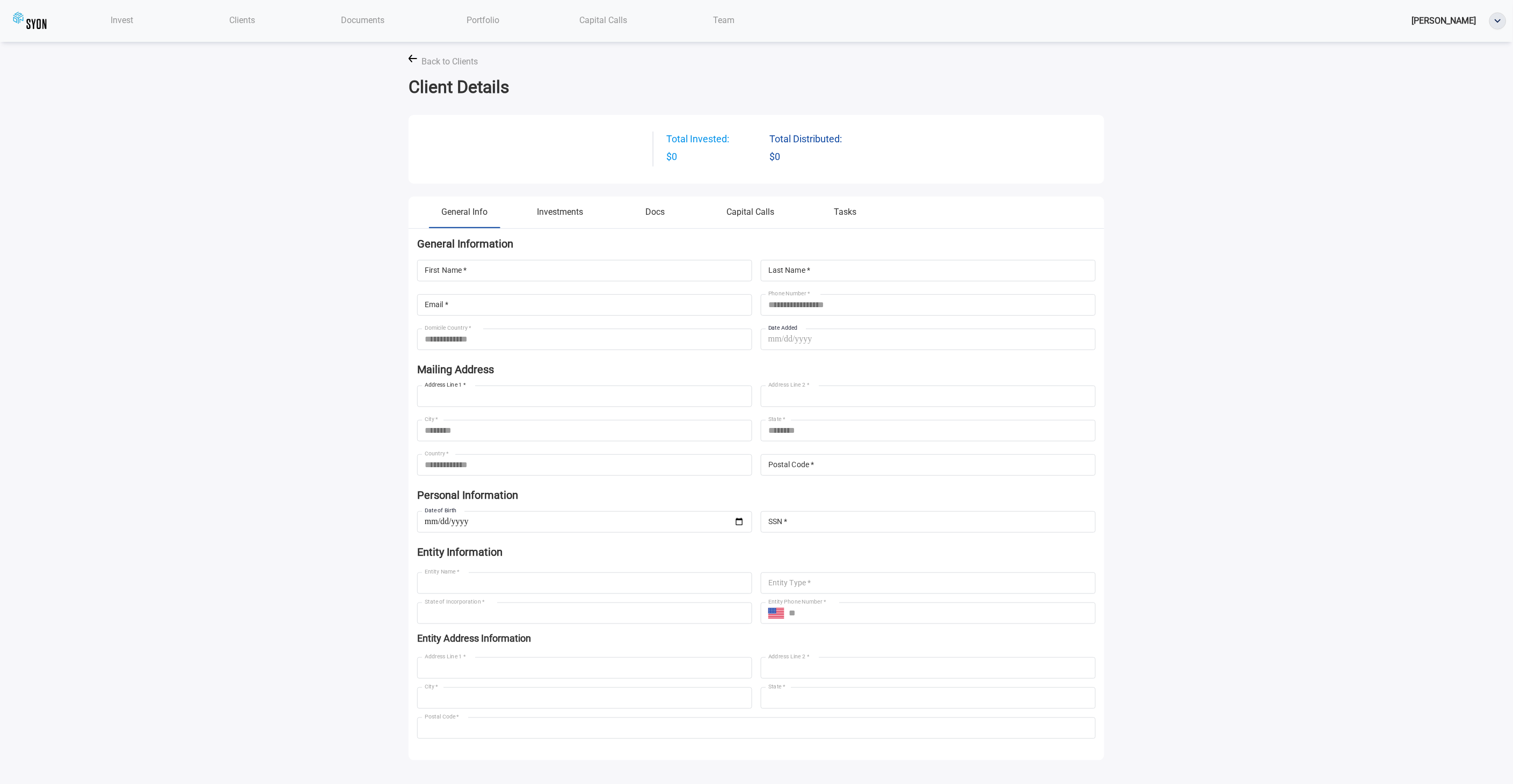
type input "********"
type input "****"
type input "**********"
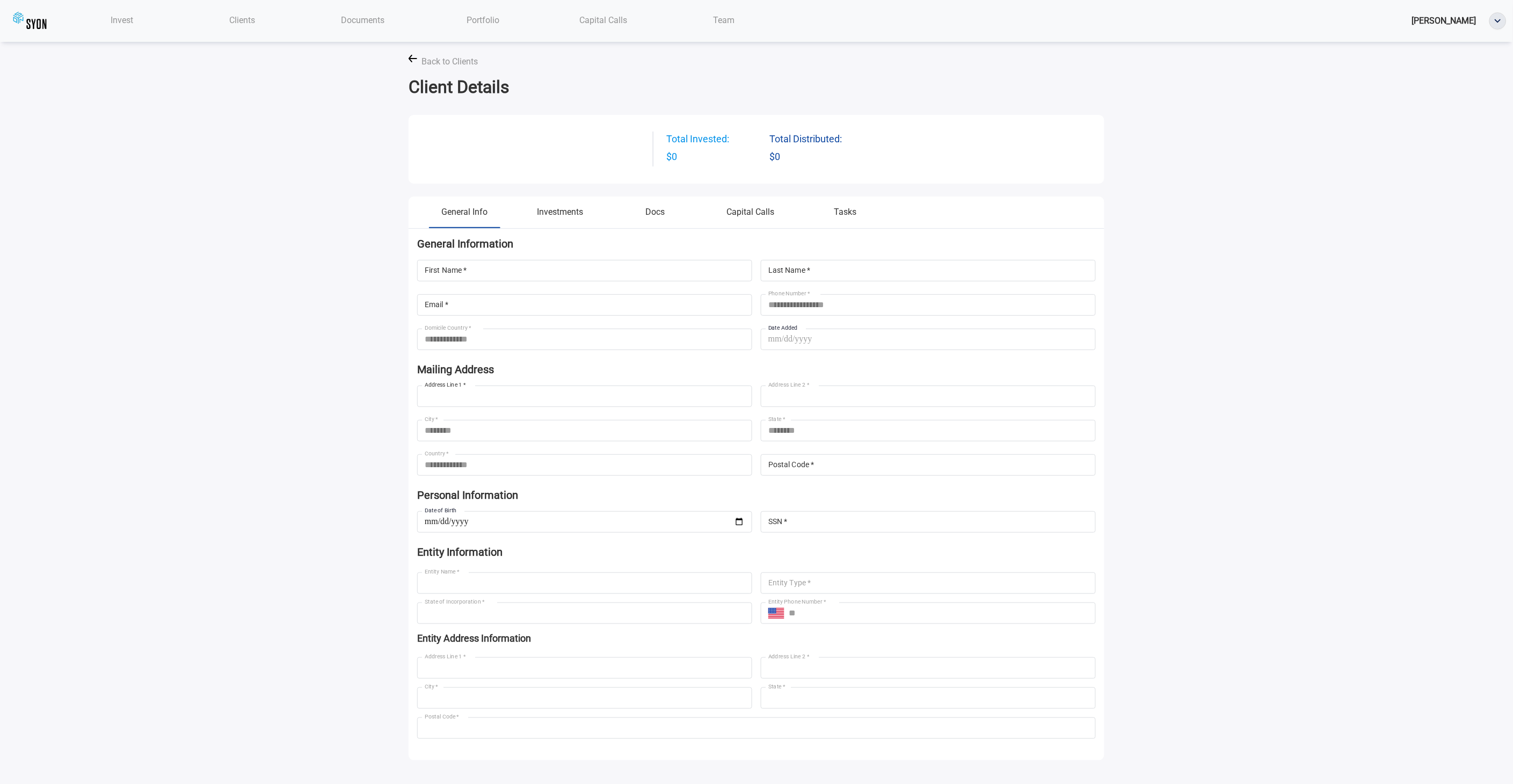
type input "*********"
type input "**********"
type input "*****"
type input "**********"
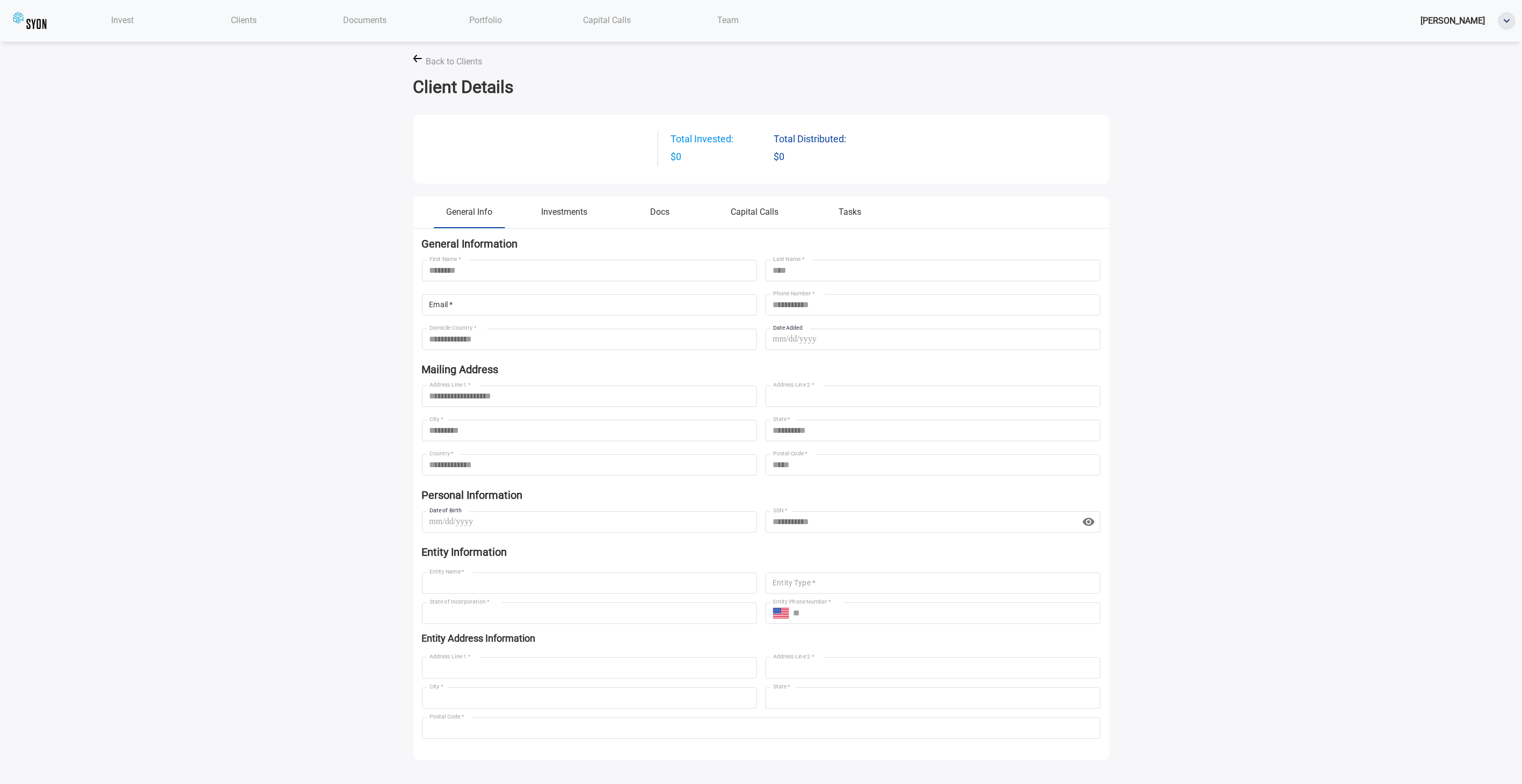
type input "**********"
click at [129, 23] on span "Invest" at bounding box center [122, 20] width 23 height 10
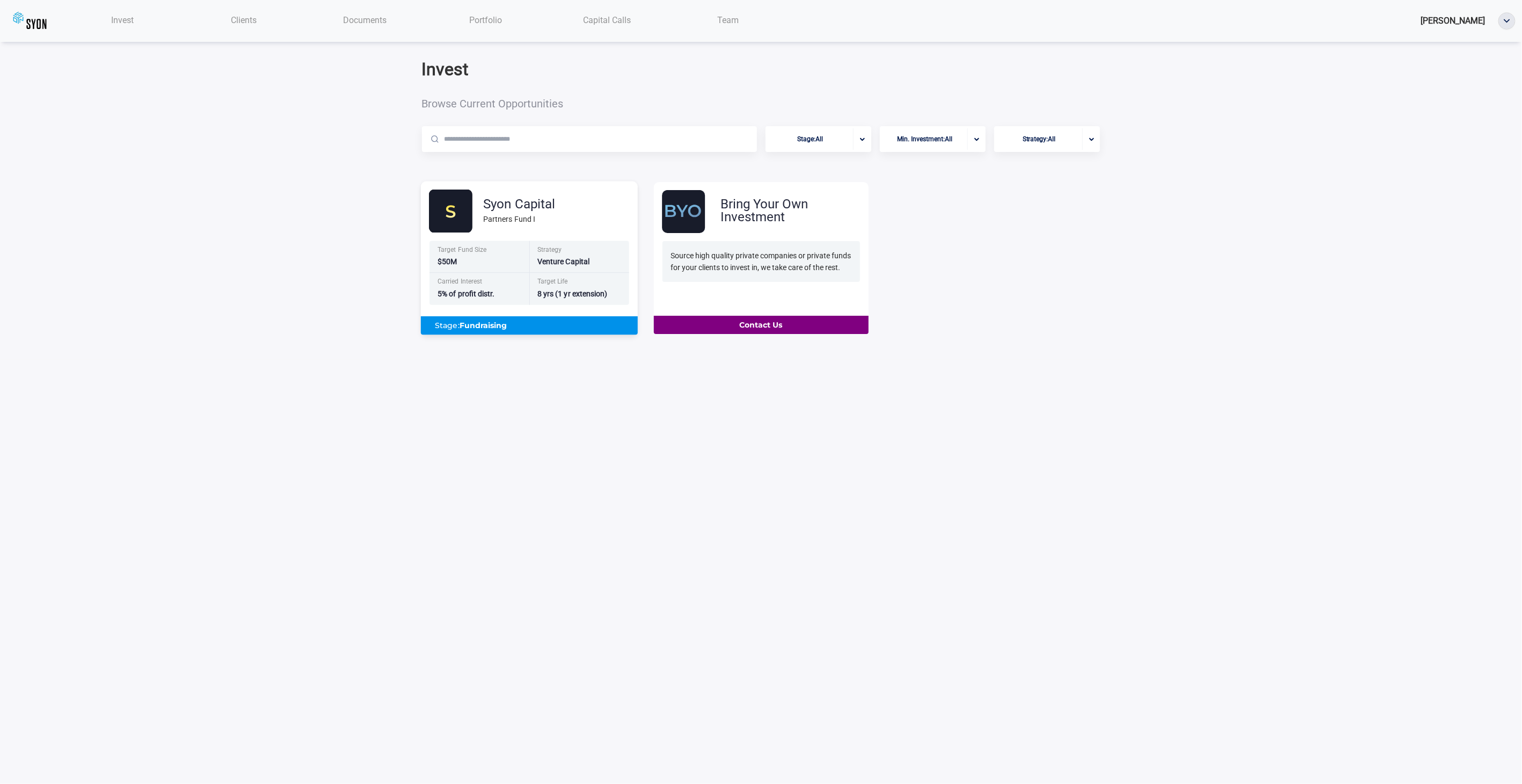
click at [522, 269] on div "Target Fund Size $50M" at bounding box center [479, 257] width 100 height 32
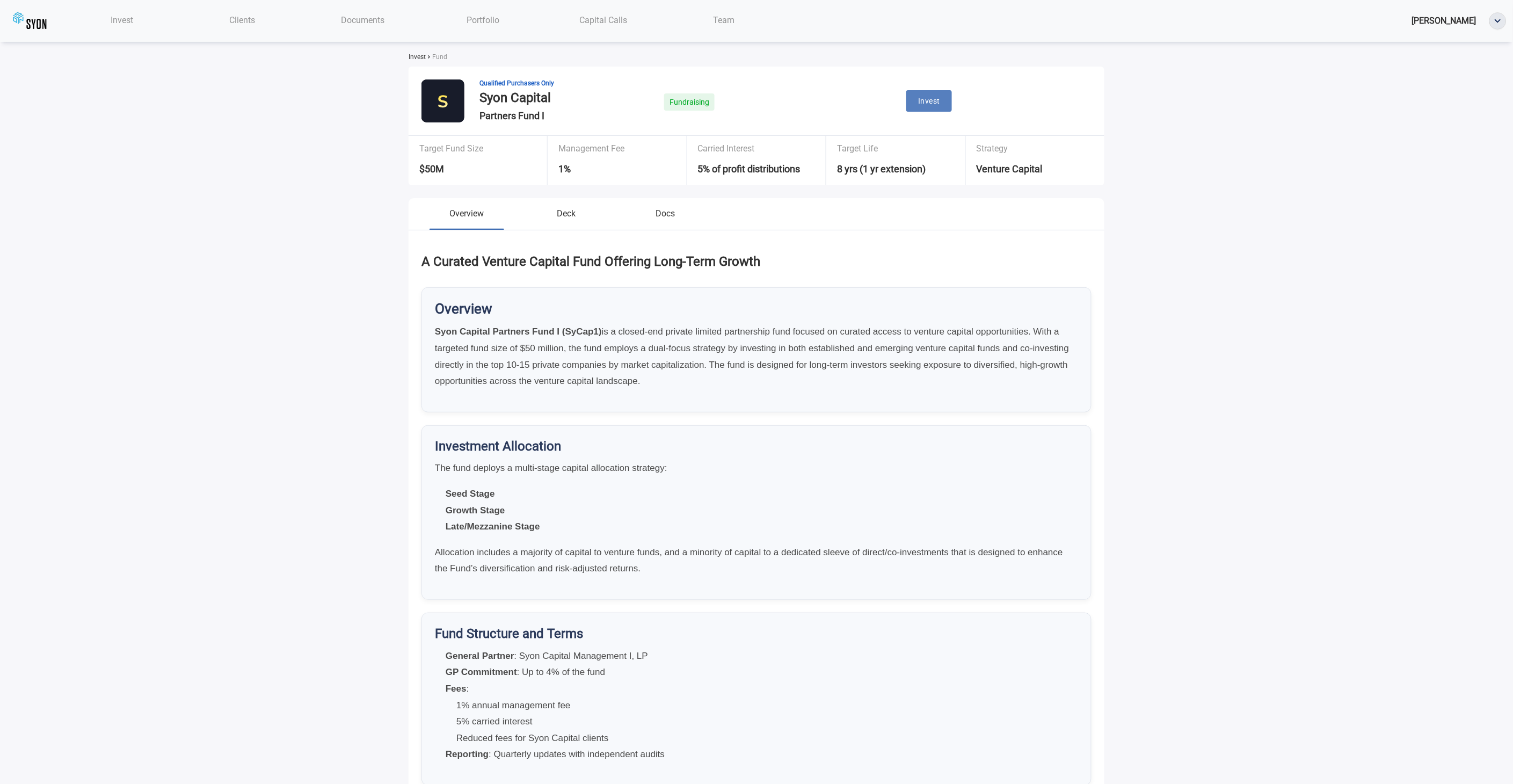
click at [925, 108] on span "Invest" at bounding box center [929, 101] width 22 height 14
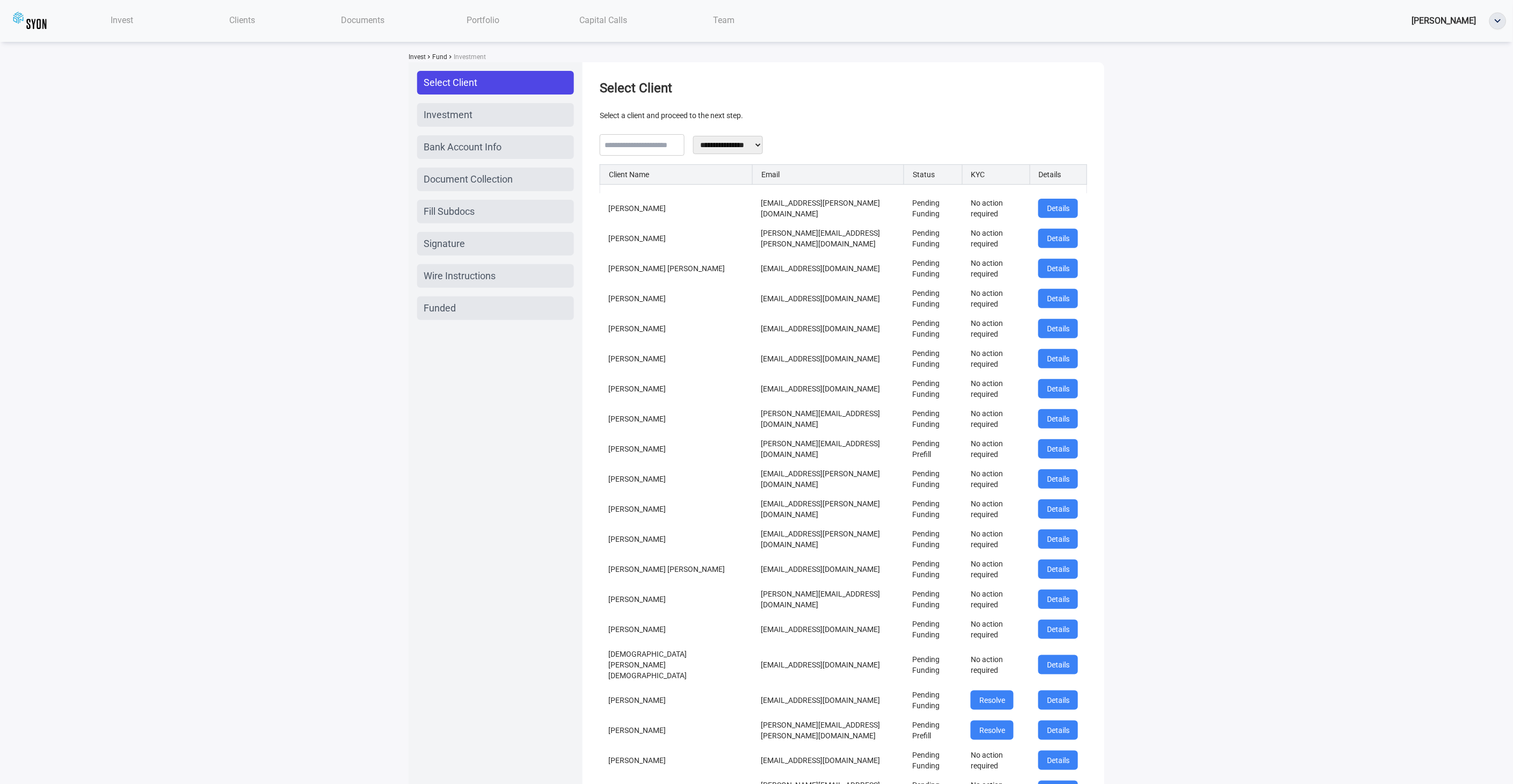
click at [474, 219] on span "Fill Subdocs" at bounding box center [449, 211] width 51 height 15
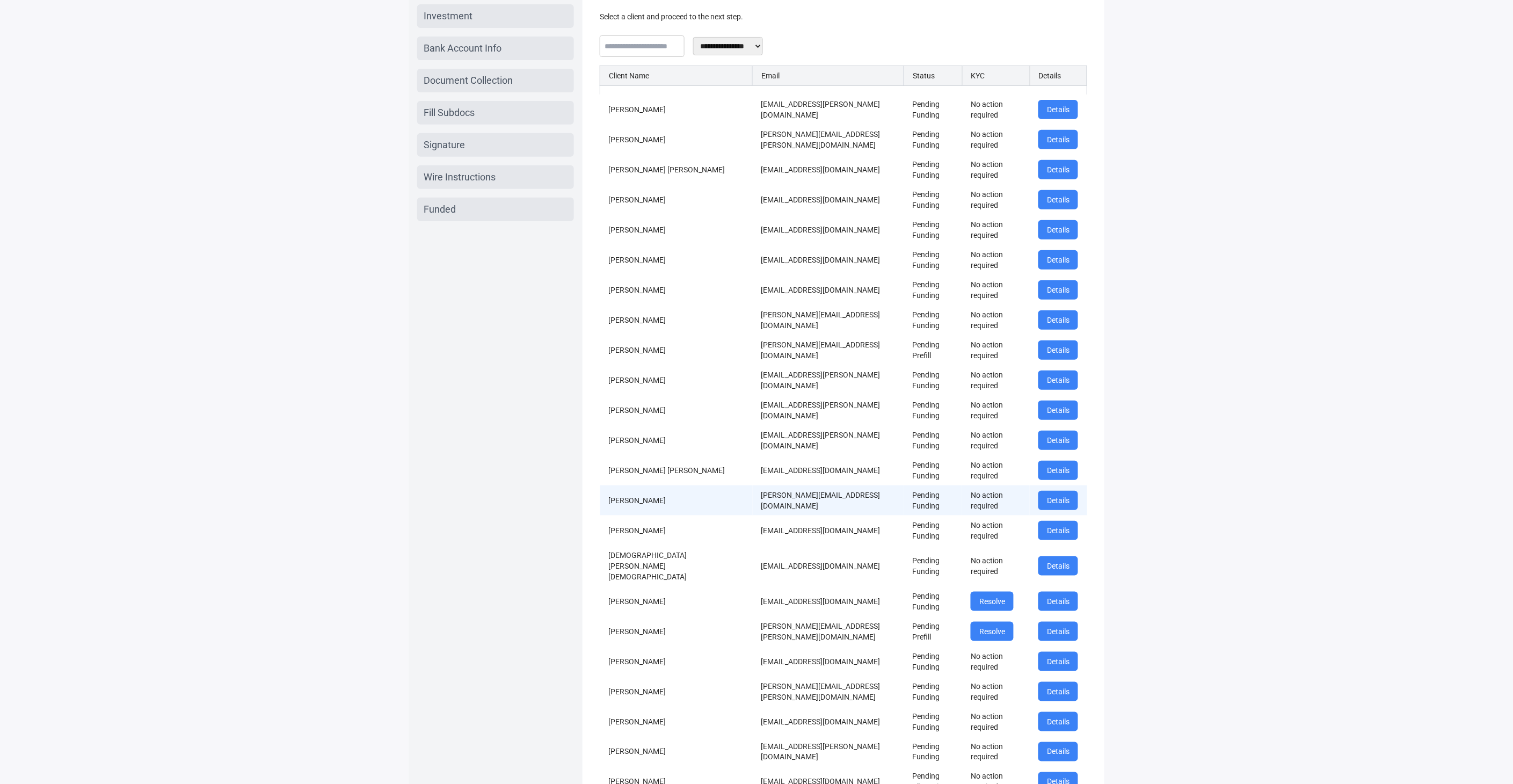
scroll to position [357, 0]
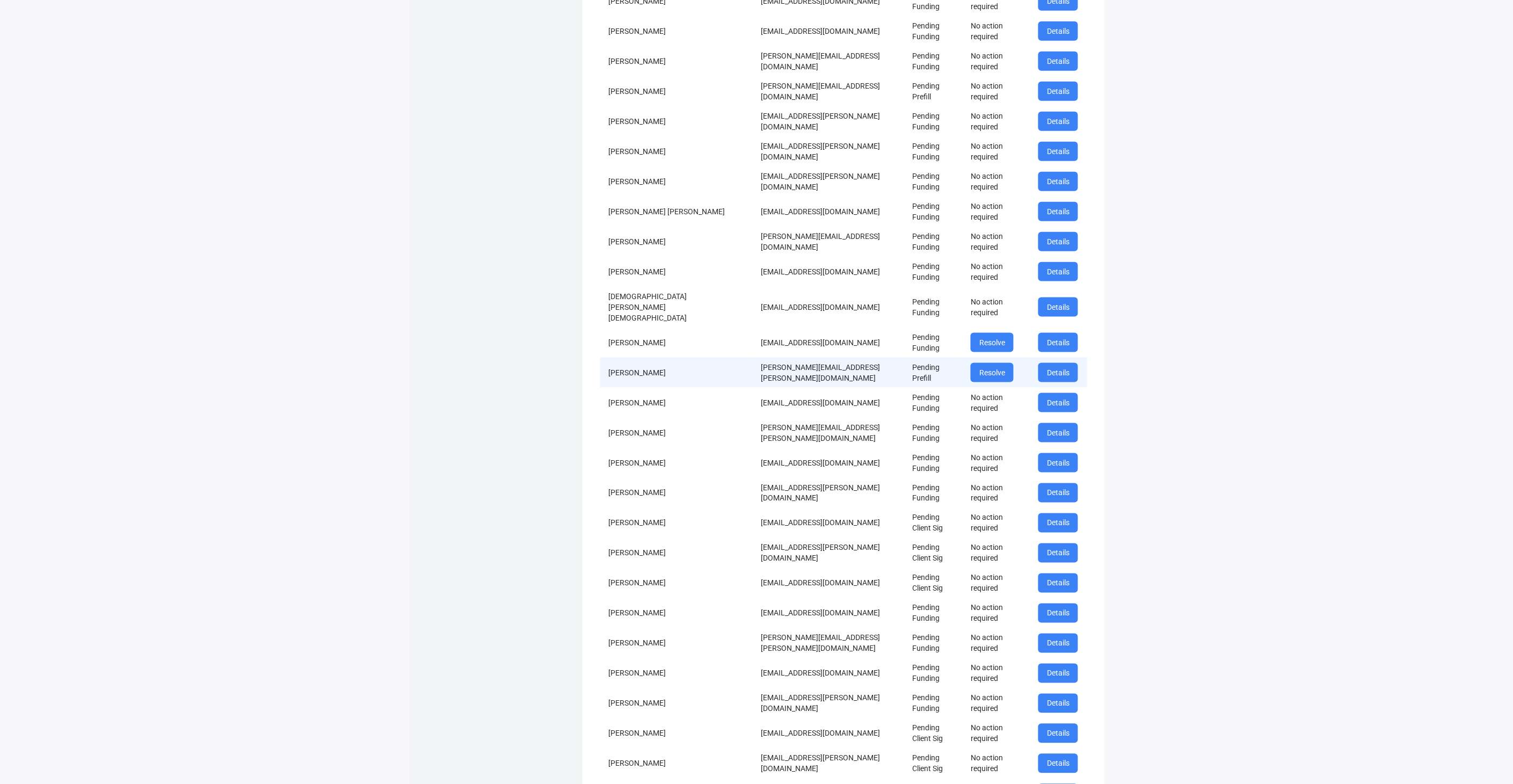
click at [753, 387] on td "ashu.garg@gmail.com" at bounding box center [829, 372] width 152 height 30
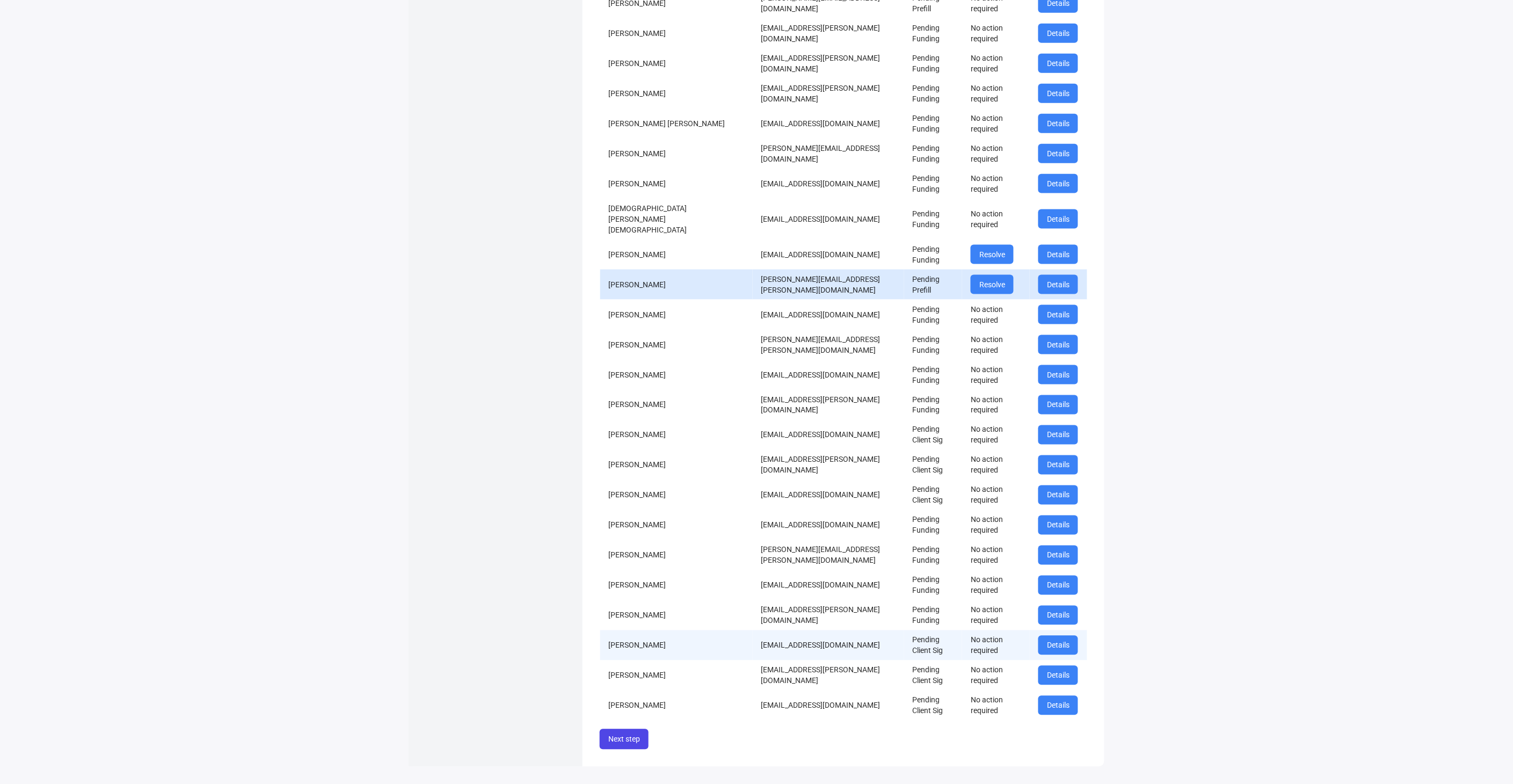
scroll to position [817, 0]
click at [619, 736] on button "Next step" at bounding box center [624, 739] width 49 height 20
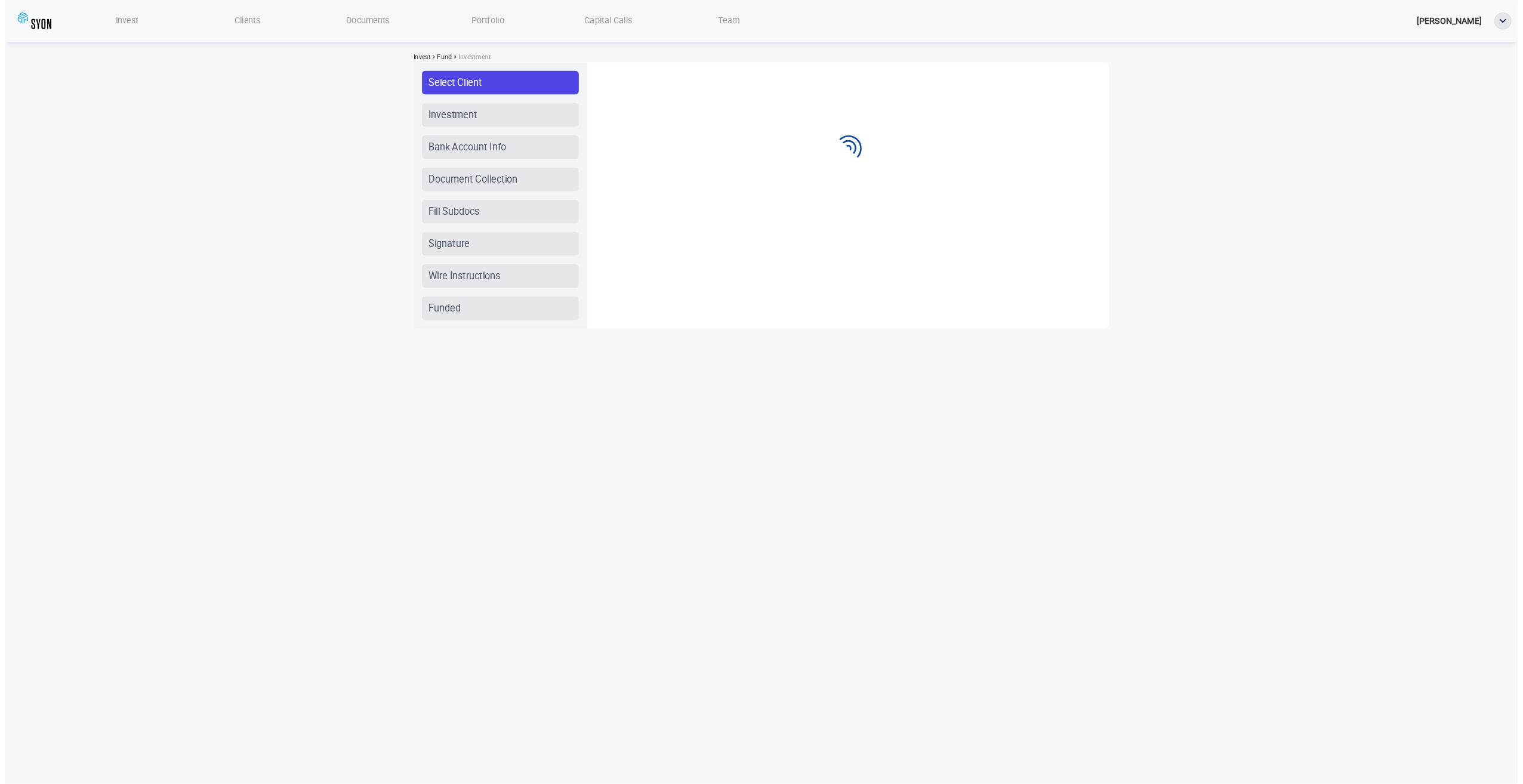
scroll to position [0, 0]
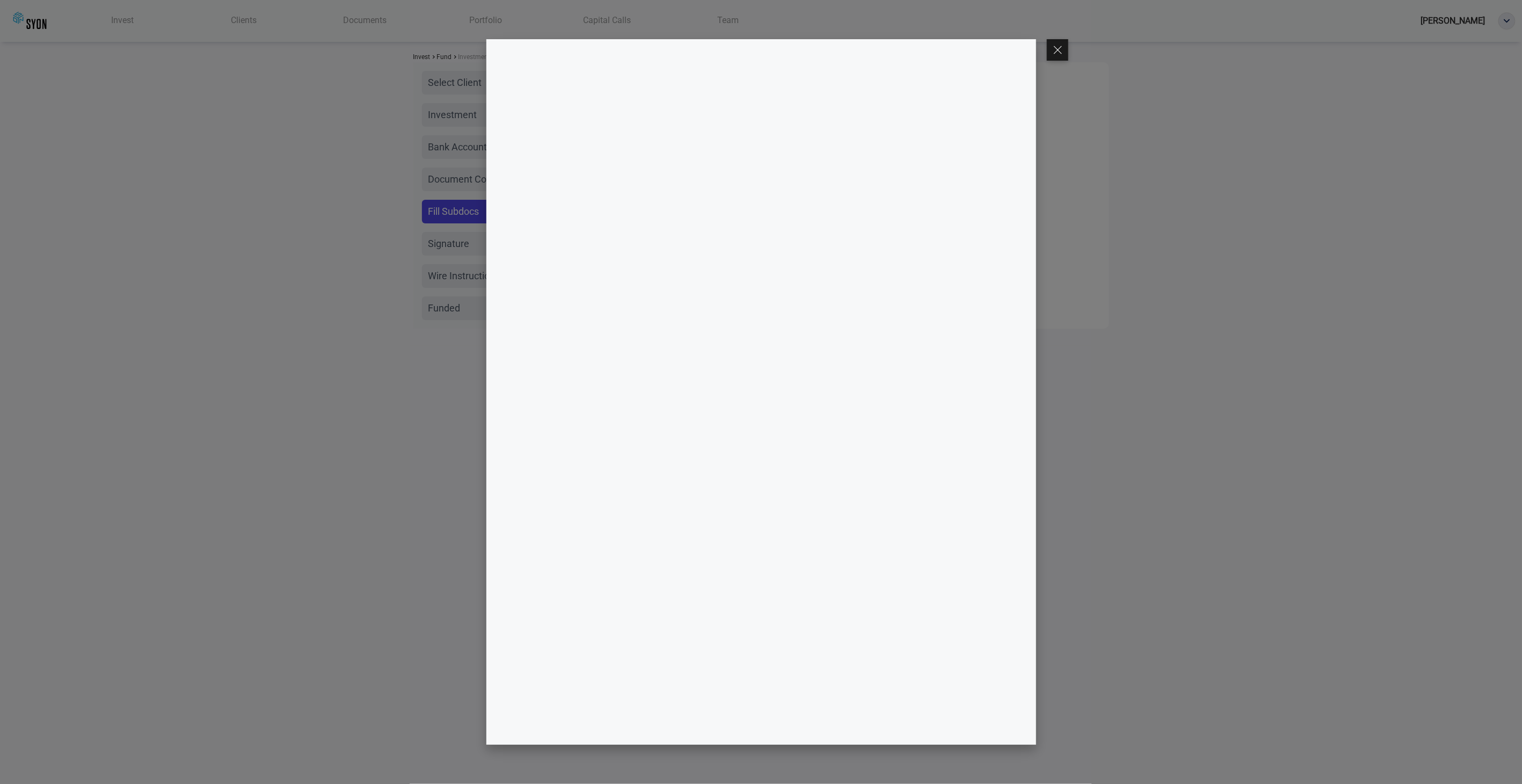
click at [384, 427] on div at bounding box center [761, 392] width 1522 height 784
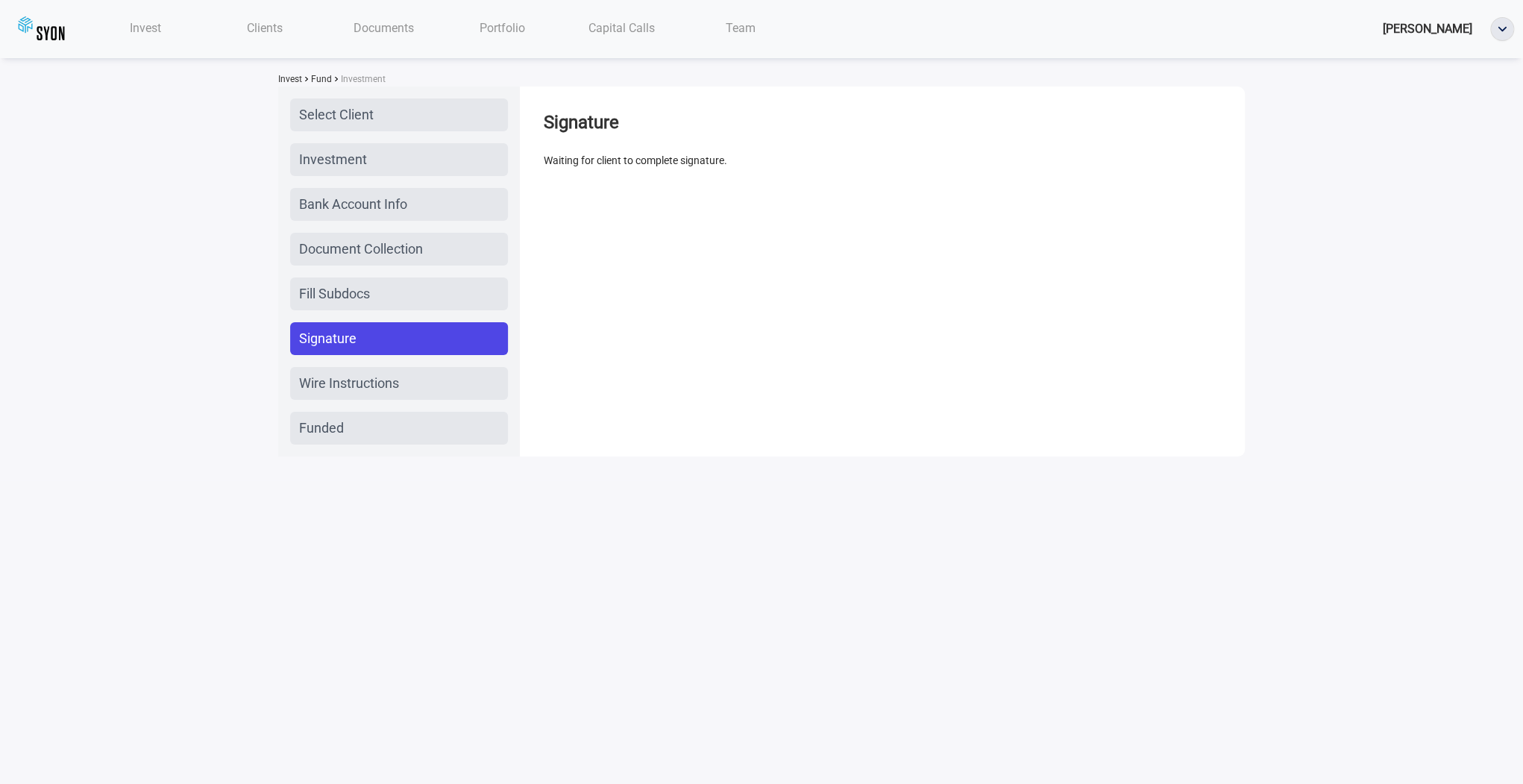
click at [1444, 241] on div "Invest Clients Documents Portfolio Capital Calls Team Nancy Hong Invest Fund In…" at bounding box center [762, 240] width 1523 height 480
click at [1323, 300] on div "Invest Clients Documents Portfolio Capital Calls Team Nancy Hong Invest Fund In…" at bounding box center [762, 240] width 1523 height 480
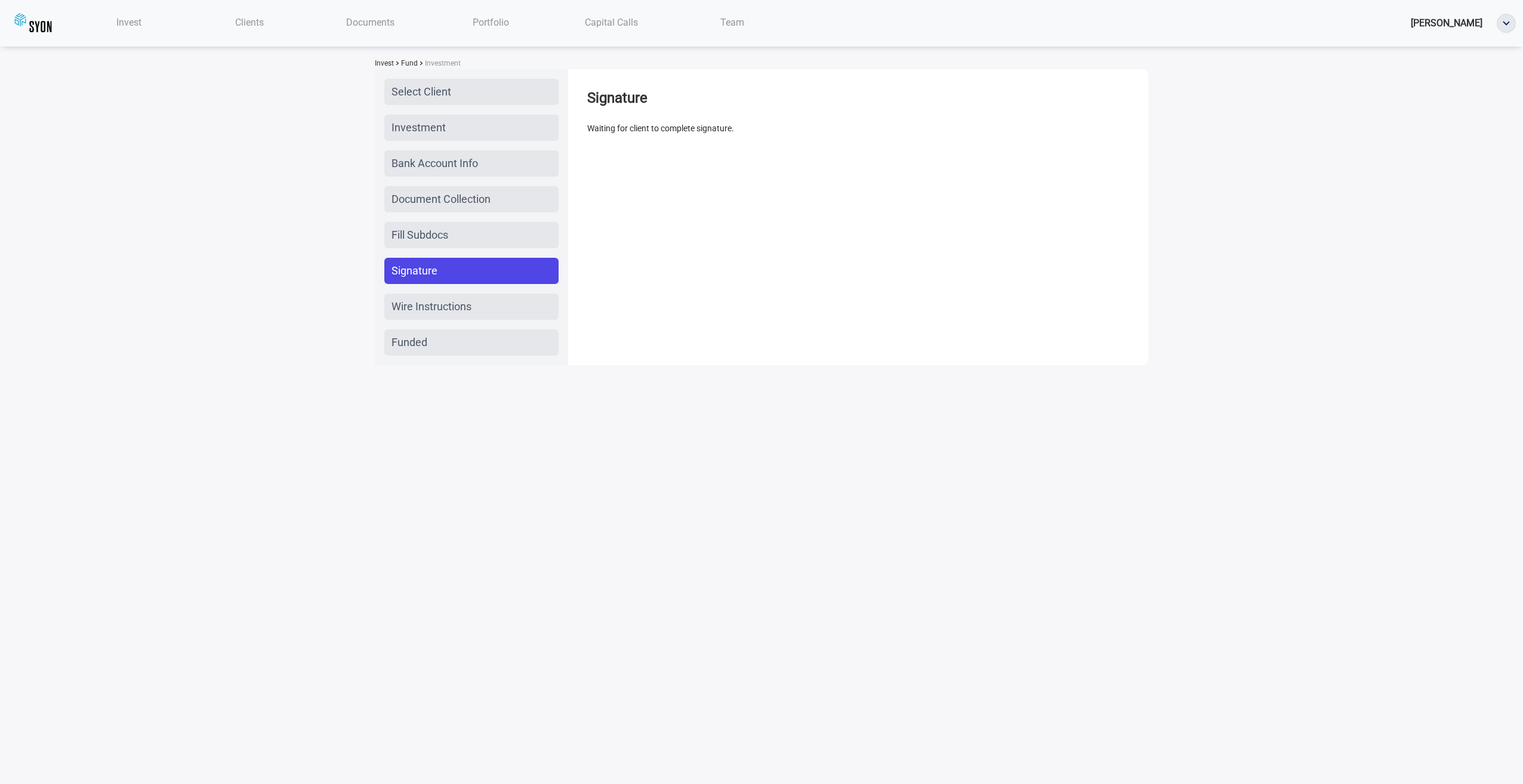
click at [1324, 301] on div "Invest Clients Documents Portfolio Capital Calls Team Nancy Hong Invest Fund In…" at bounding box center [761, 192] width 1523 height 384
drag, startPoint x: 1169, startPoint y: 503, endPoint x: 803, endPoint y: 383, distance: 385.2
click at [1169, 503] on body "Invest Clients Documents Portfolio Capital Calls Team Nancy Hong Invest Fund In…" at bounding box center [761, 392] width 1523 height 784
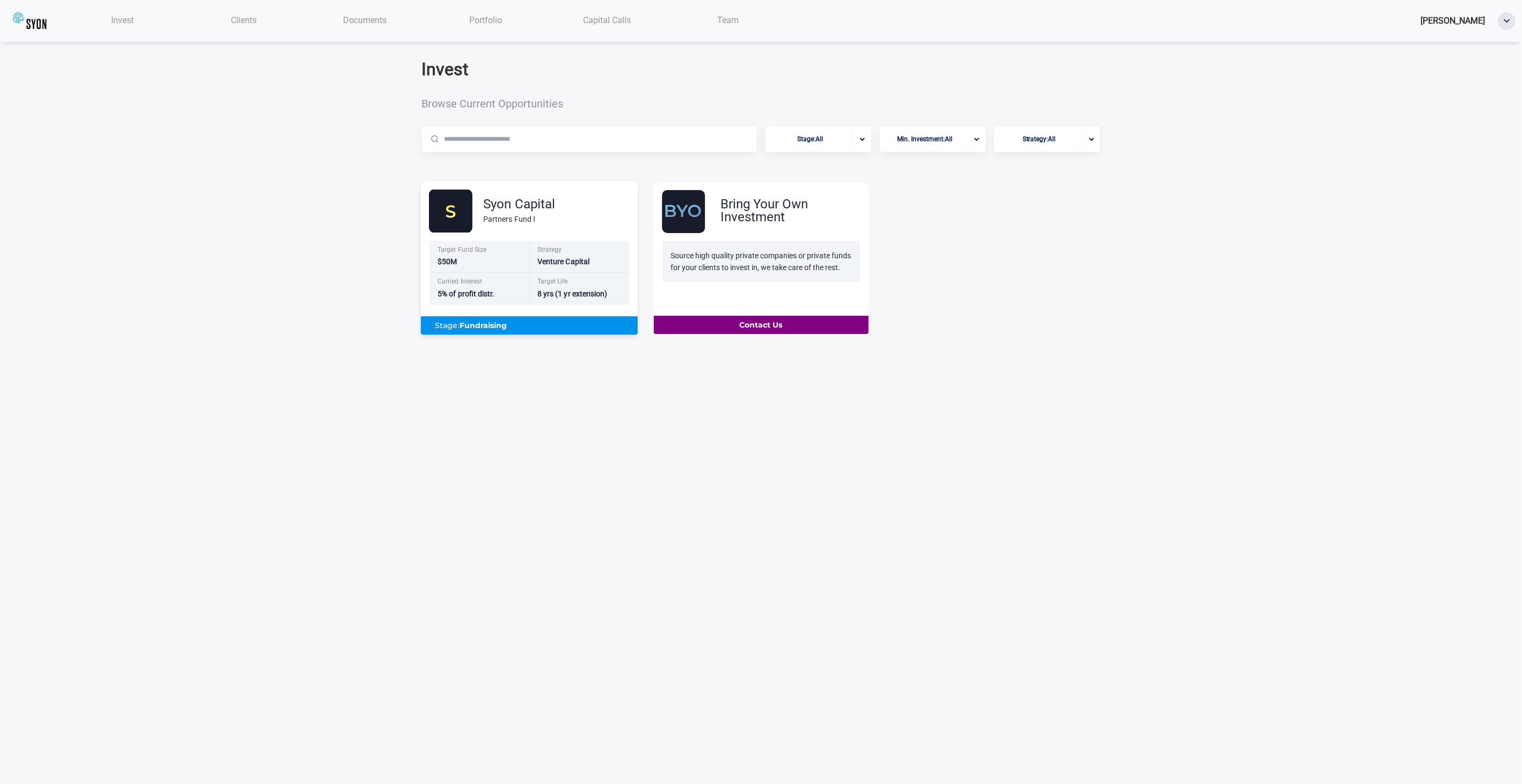
click at [535, 272] on div "Strategy Venture Capital" at bounding box center [579, 257] width 100 height 32
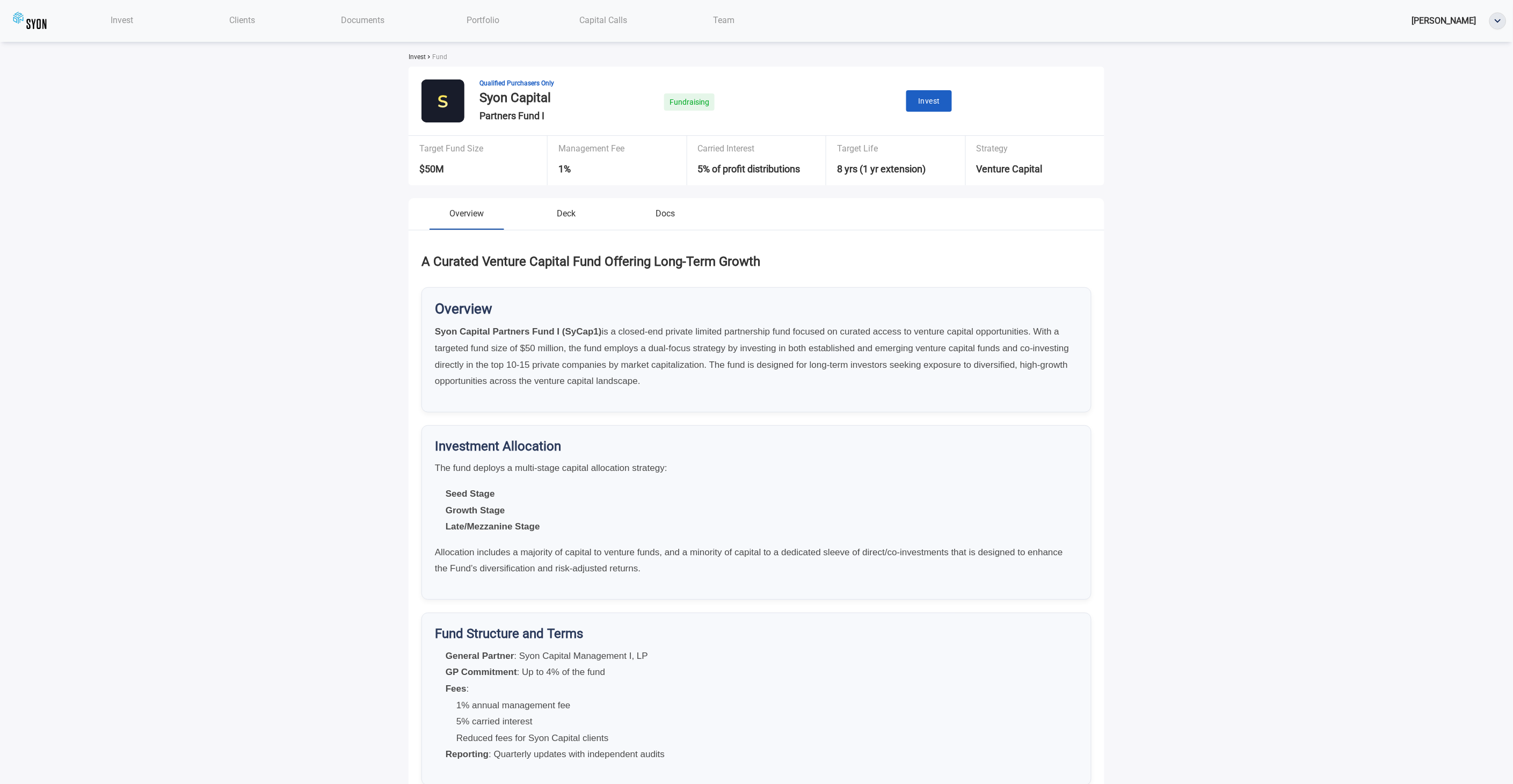
click at [356, 25] on span "Documents" at bounding box center [363, 20] width 44 height 10
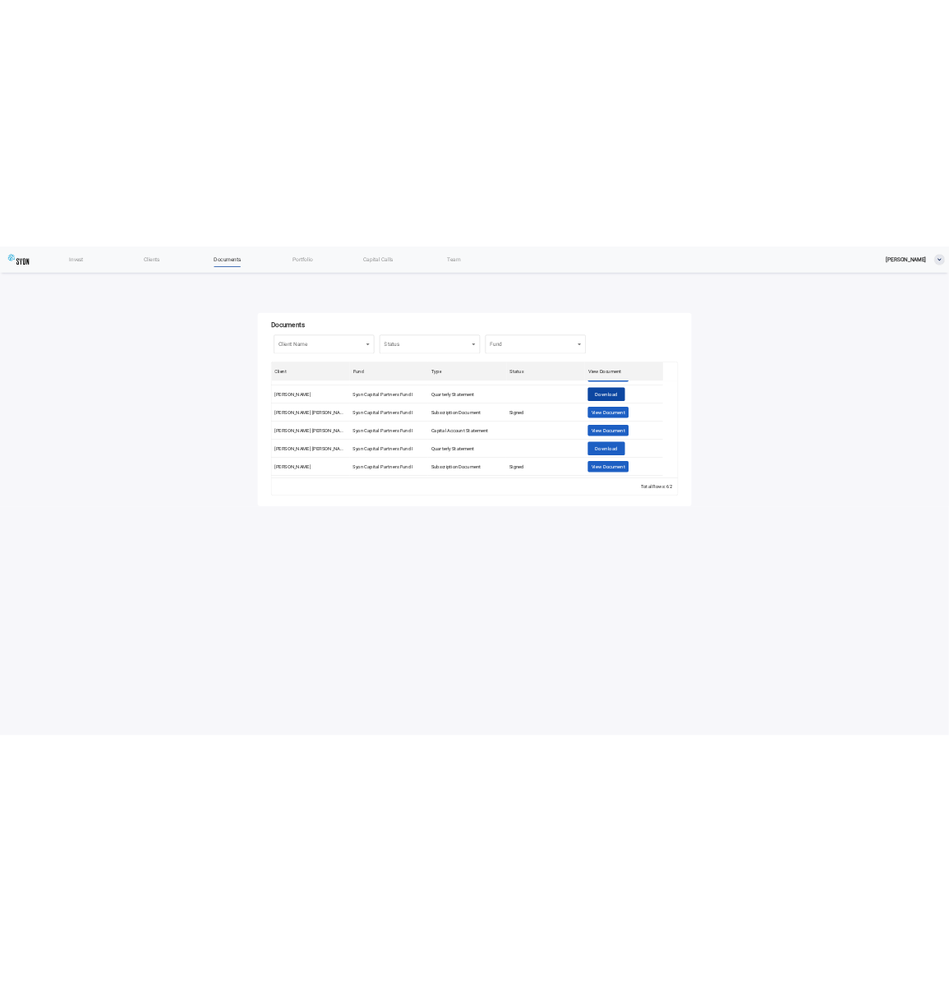
scroll to position [365, 0]
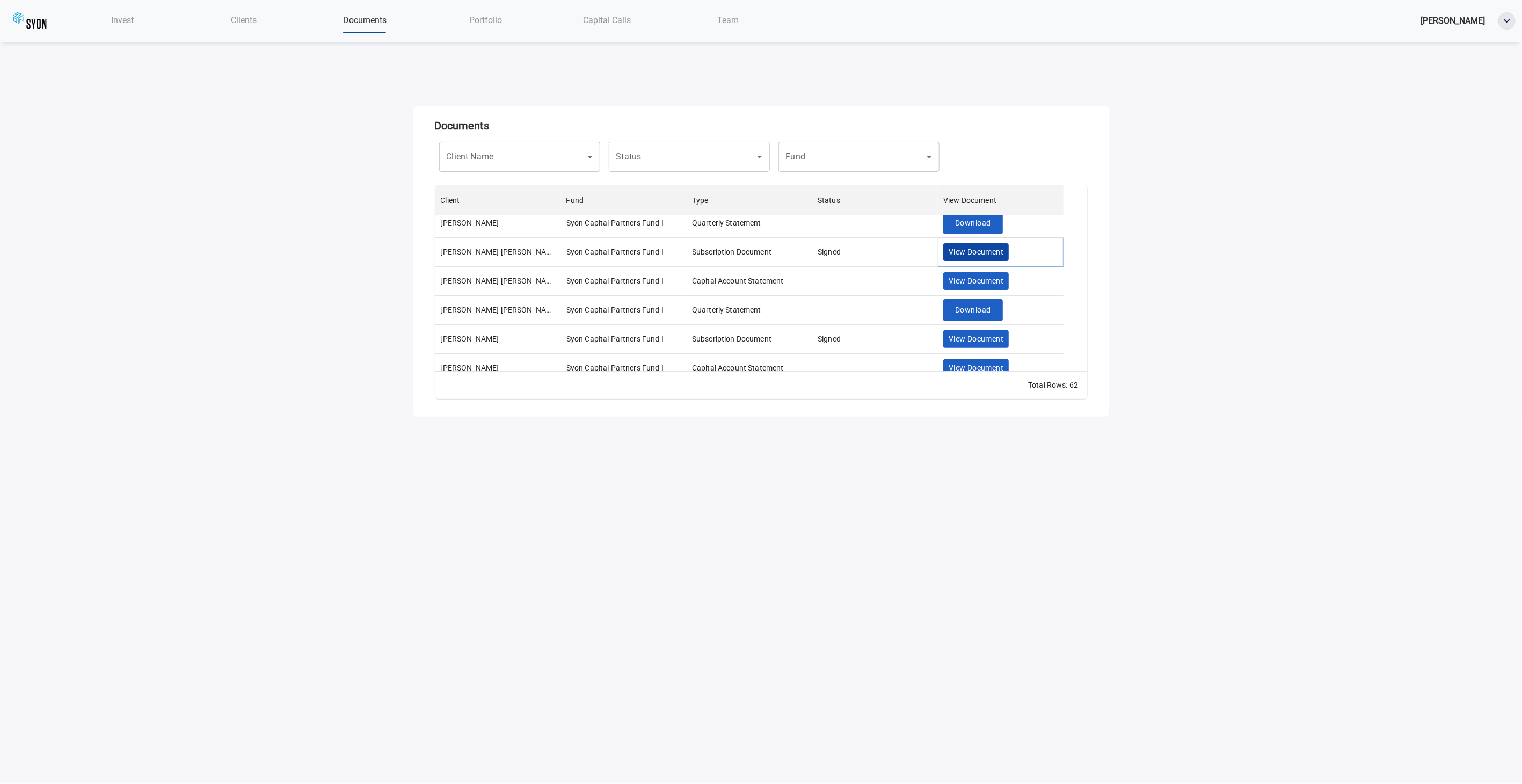
click at [980, 259] on span "View Document" at bounding box center [976, 252] width 55 height 14
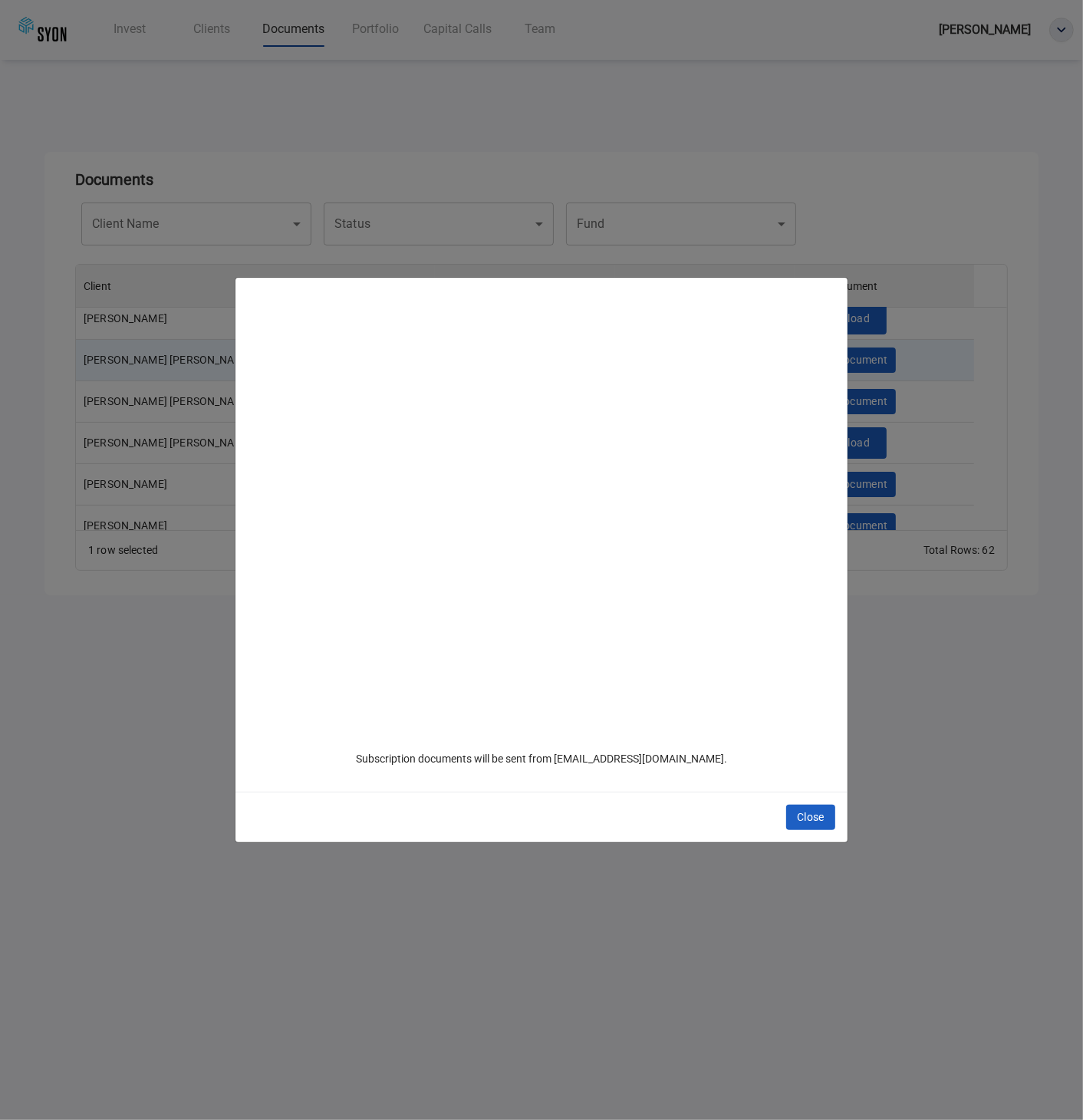
click at [787, 555] on div at bounding box center [541, 520] width 587 height 460
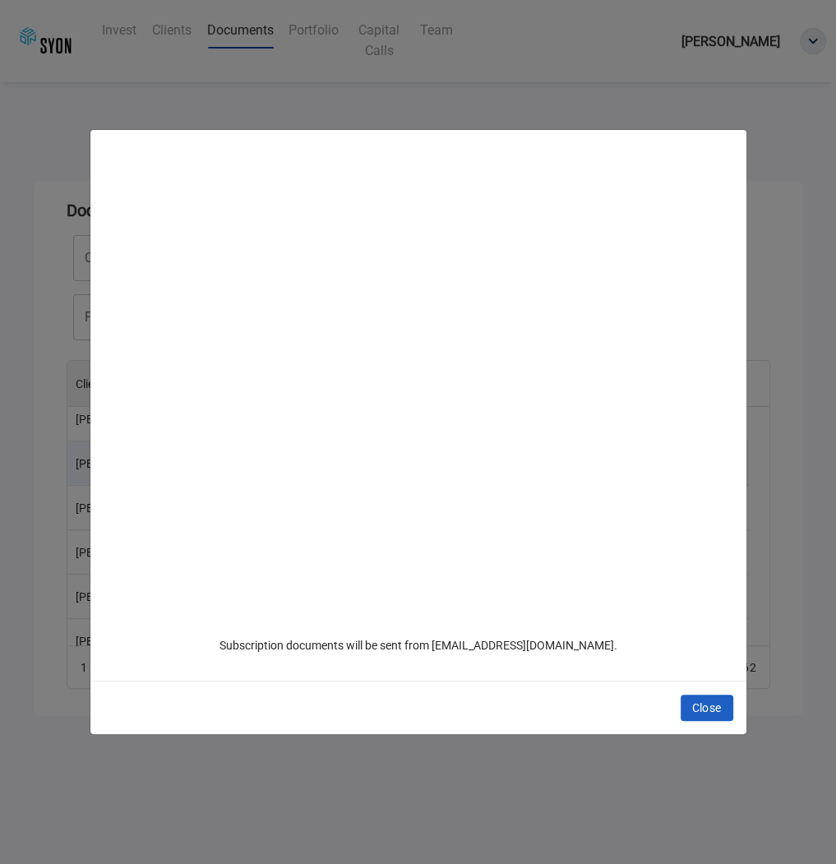
scroll to position [274, 670]
click at [694, 709] on span "Close" at bounding box center [707, 708] width 30 height 21
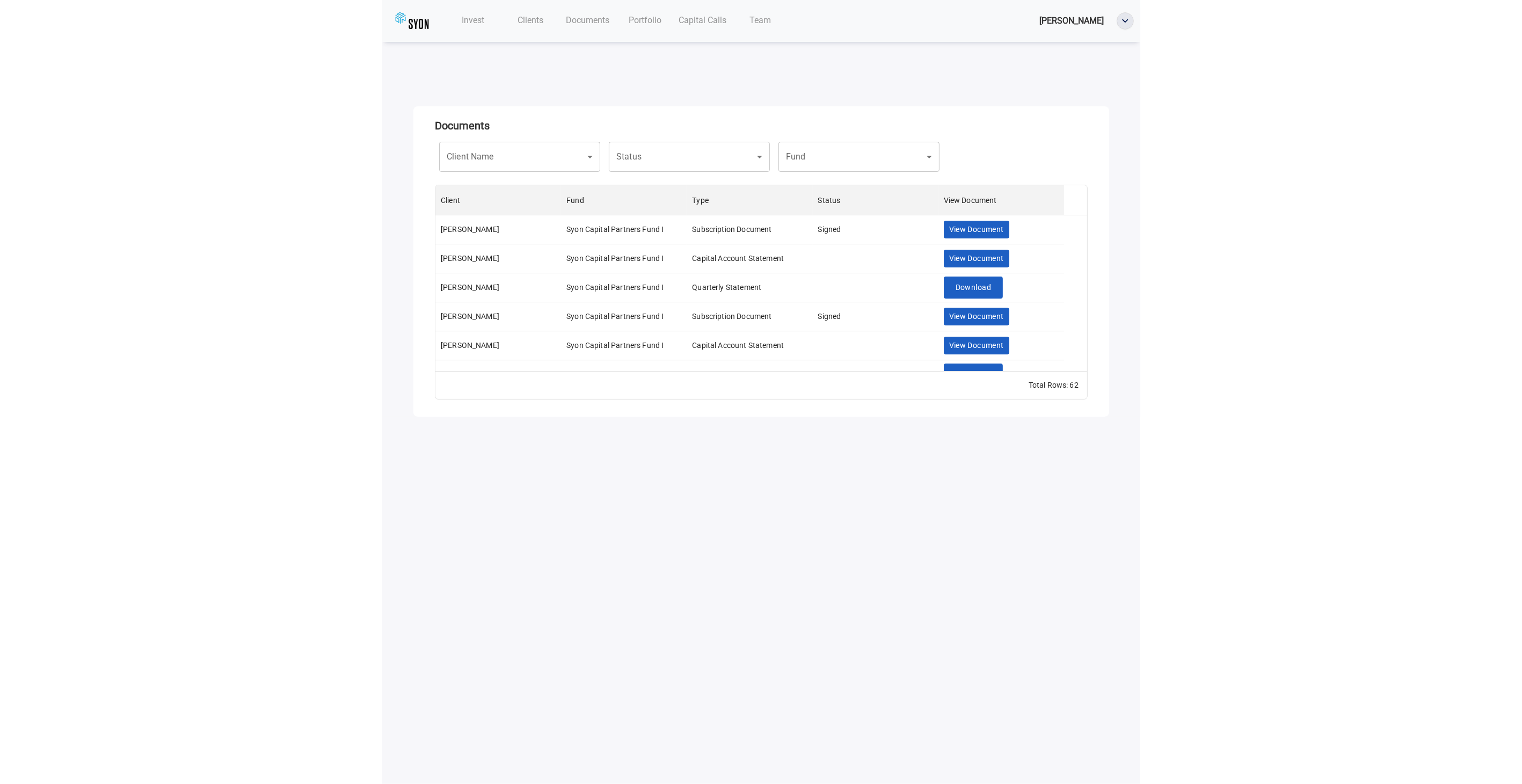
scroll to position [176, 629]
